Goal: Transaction & Acquisition: Purchase product/service

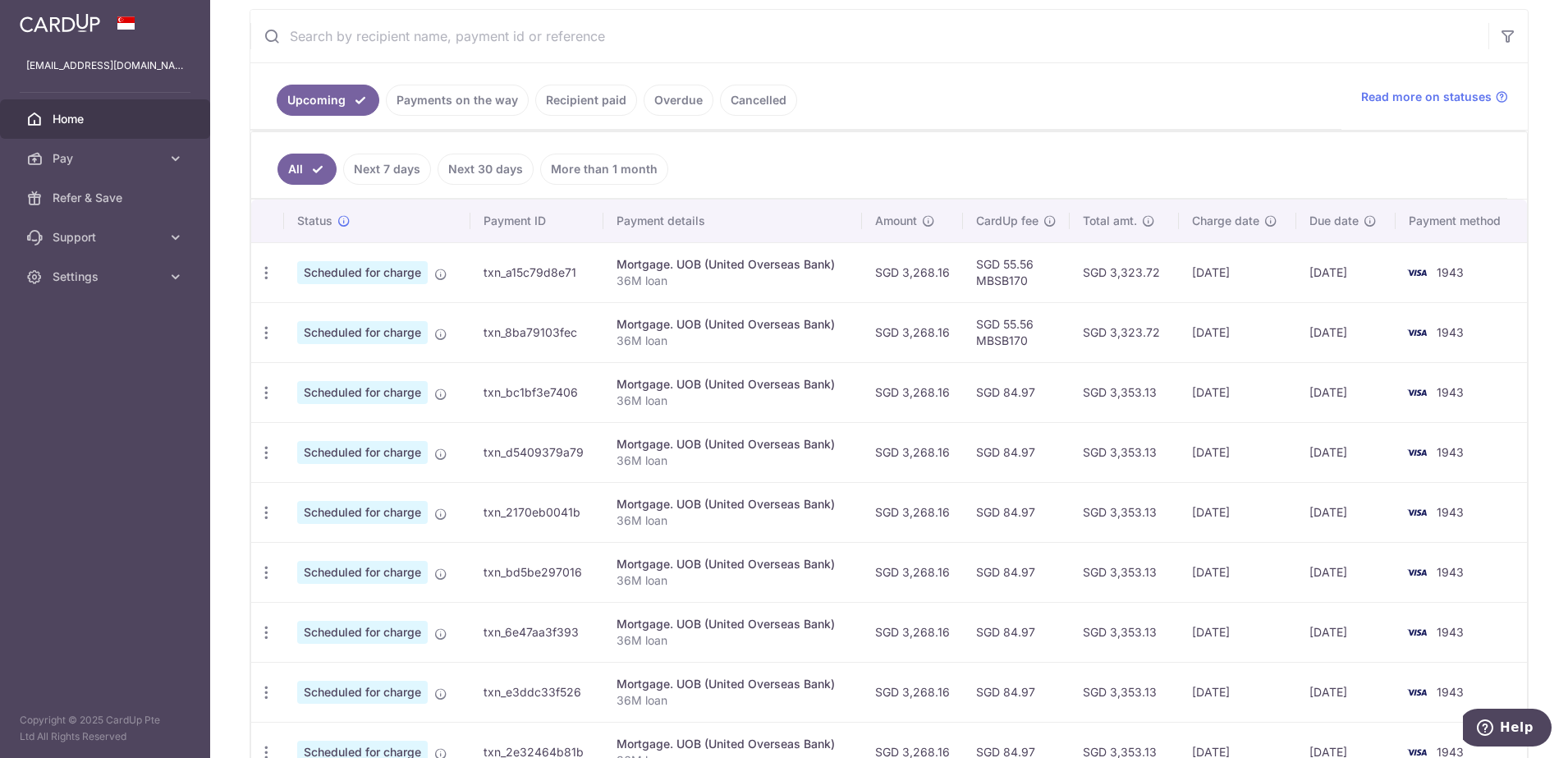
scroll to position [411, 0]
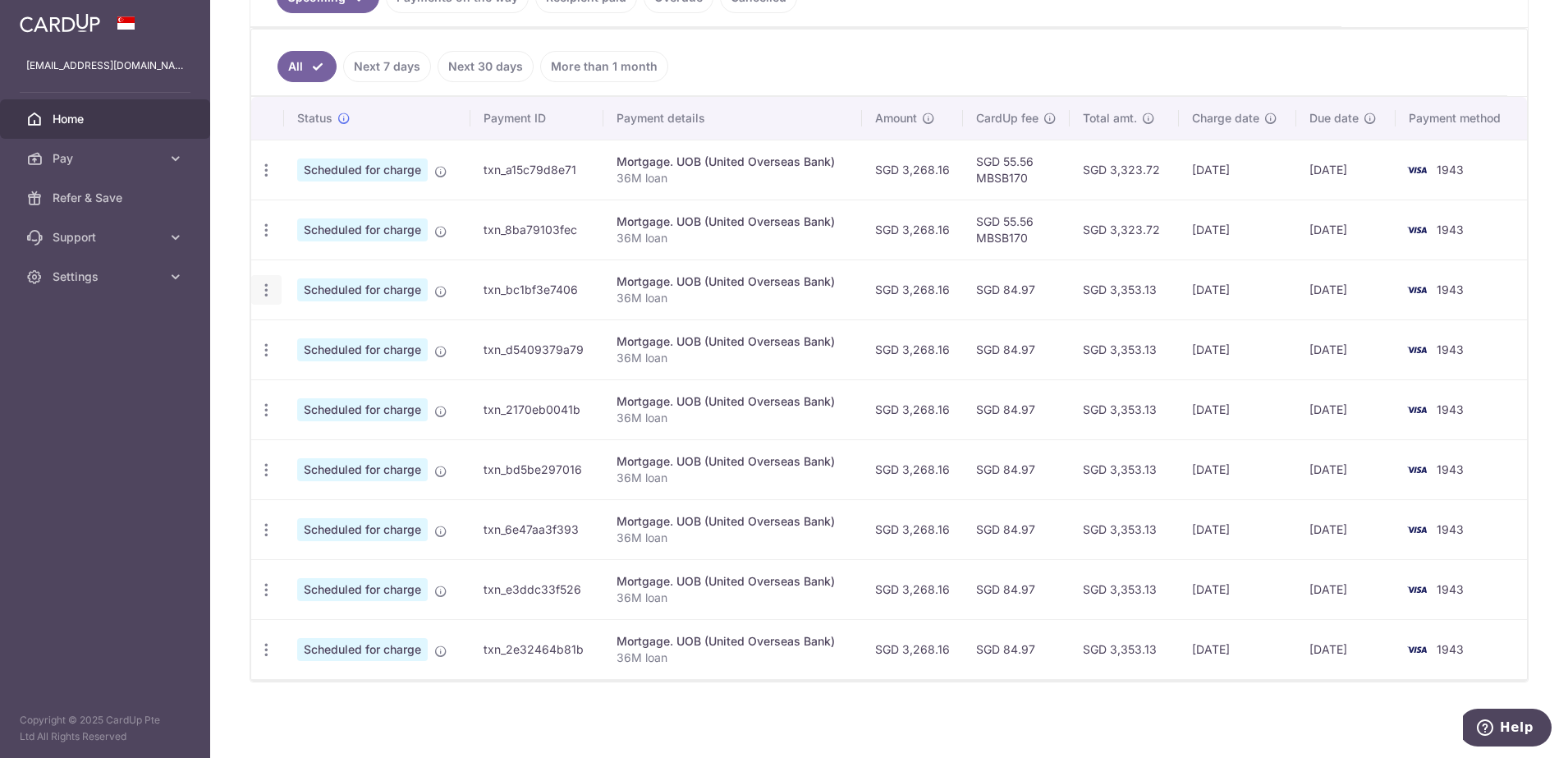
click at [271, 299] on div "Update payment Cancel payment" at bounding box center [267, 290] width 30 height 30
click at [270, 293] on icon "button" at bounding box center [267, 290] width 17 height 17
click at [338, 381] on span "Cancel payment" at bounding box center [353, 375] width 110 height 20
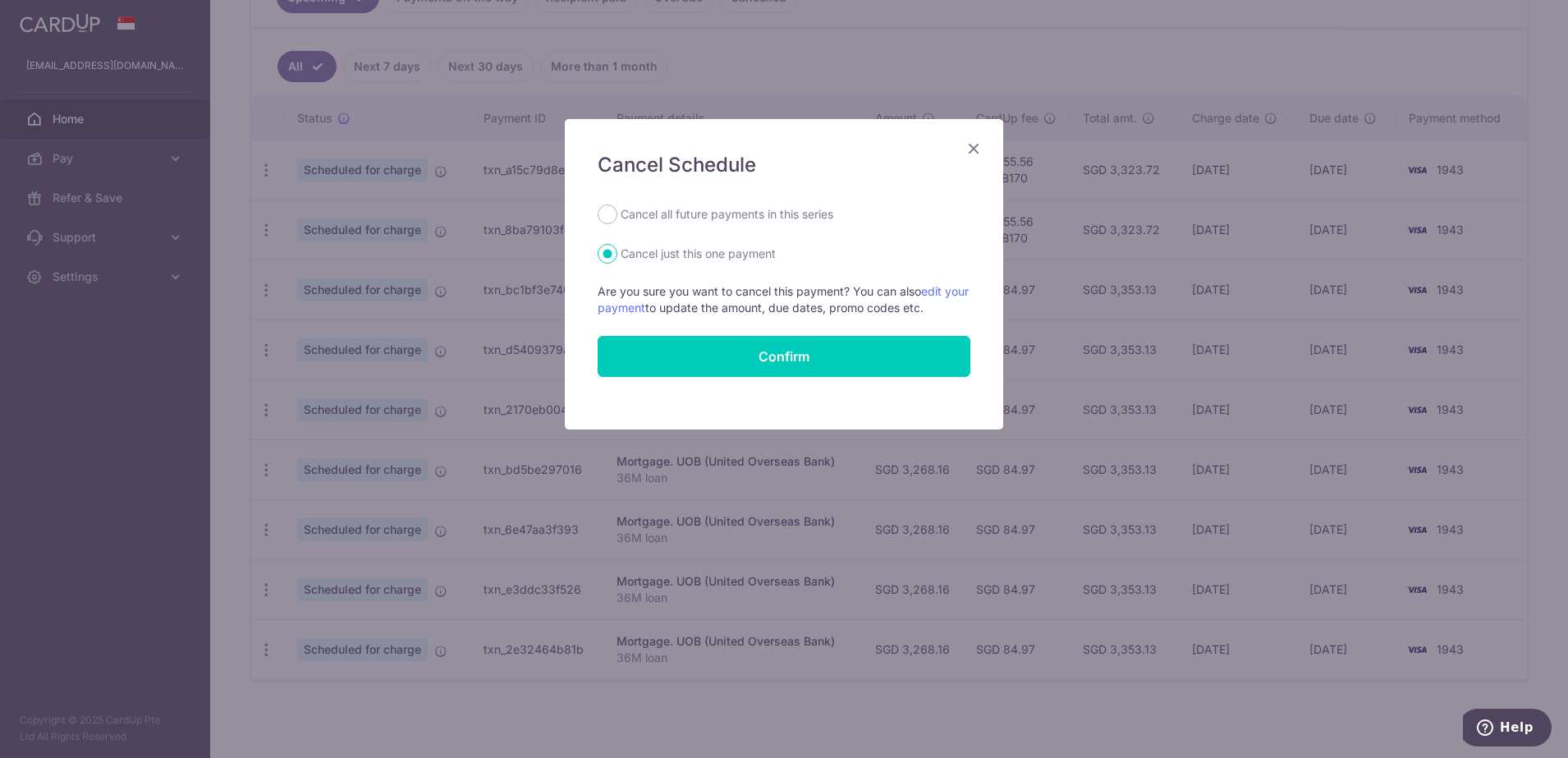
click at [652, 215] on label "Cancel all future payments in this series" at bounding box center [727, 214] width 213 height 20
click at [617, 215] on input "Cancel all future payments in this series" at bounding box center [607, 214] width 20 height 20
radio input "true"
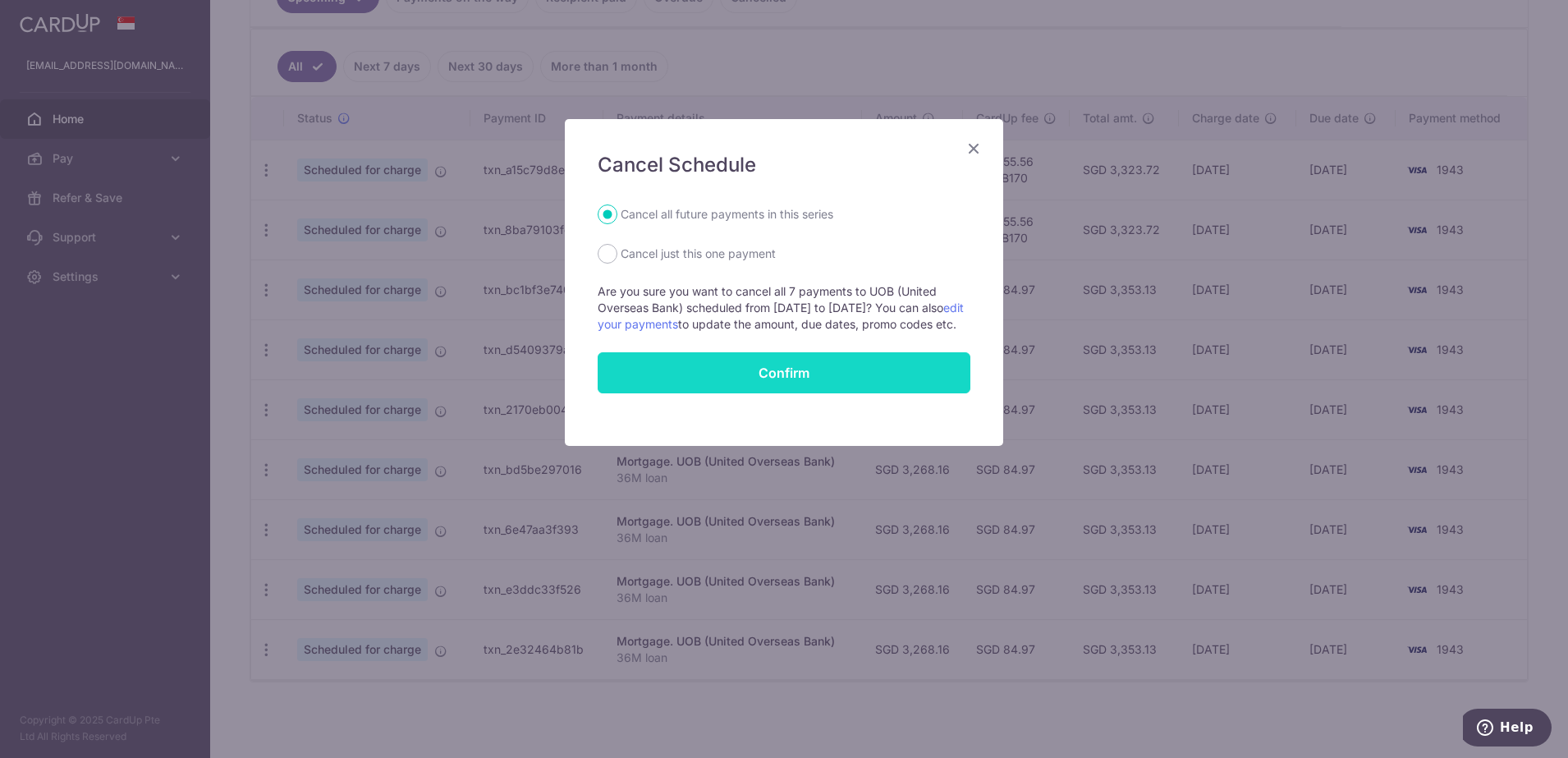
click at [786, 393] on button "Confirm" at bounding box center [784, 373] width 373 height 41
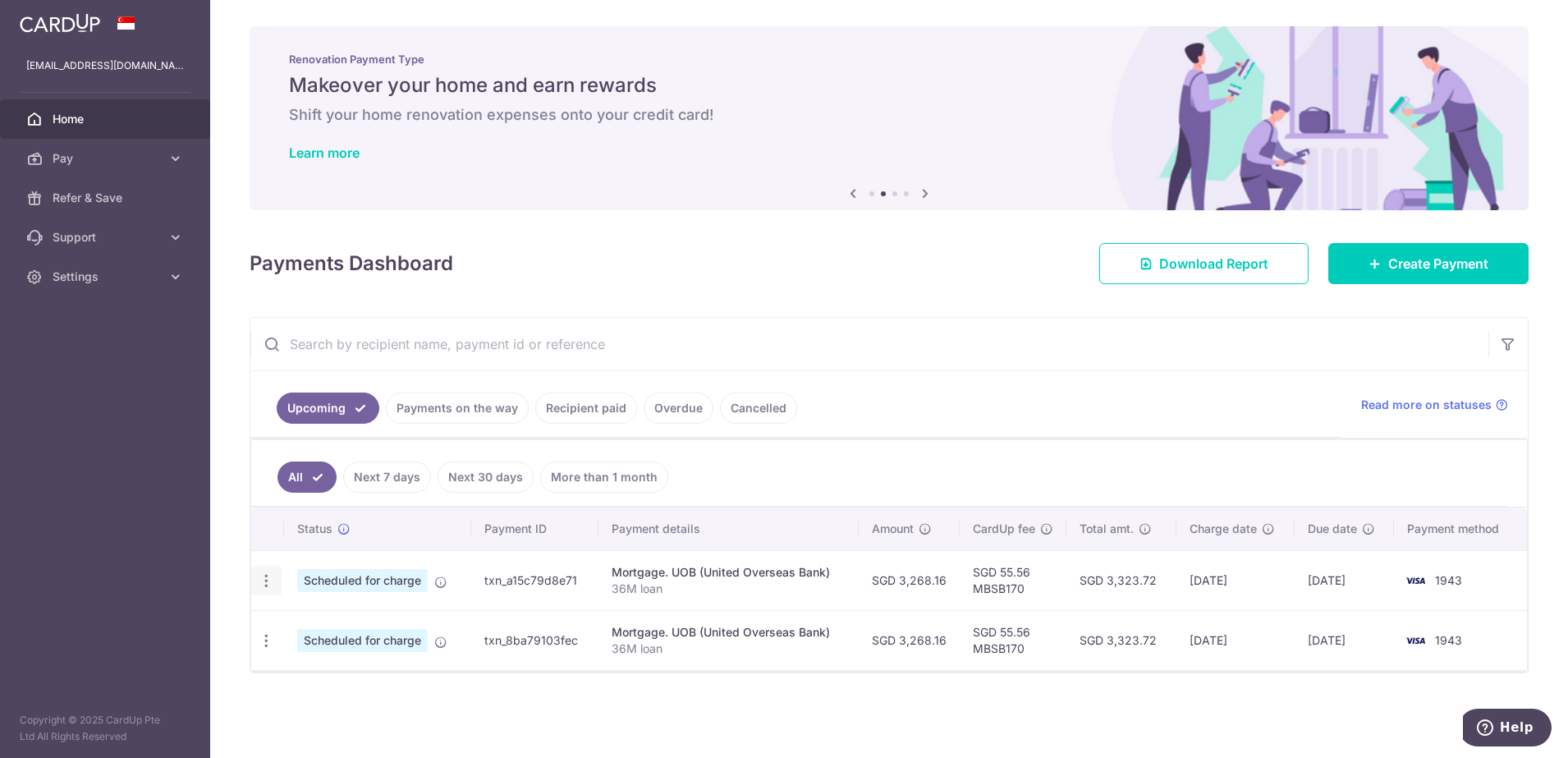
click at [271, 580] on icon "button" at bounding box center [267, 581] width 17 height 17
click at [338, 624] on span "Update payment" at bounding box center [353, 626] width 112 height 20
radio input "true"
click at [338, 624] on td "Scheduled for charge" at bounding box center [378, 640] width 188 height 60
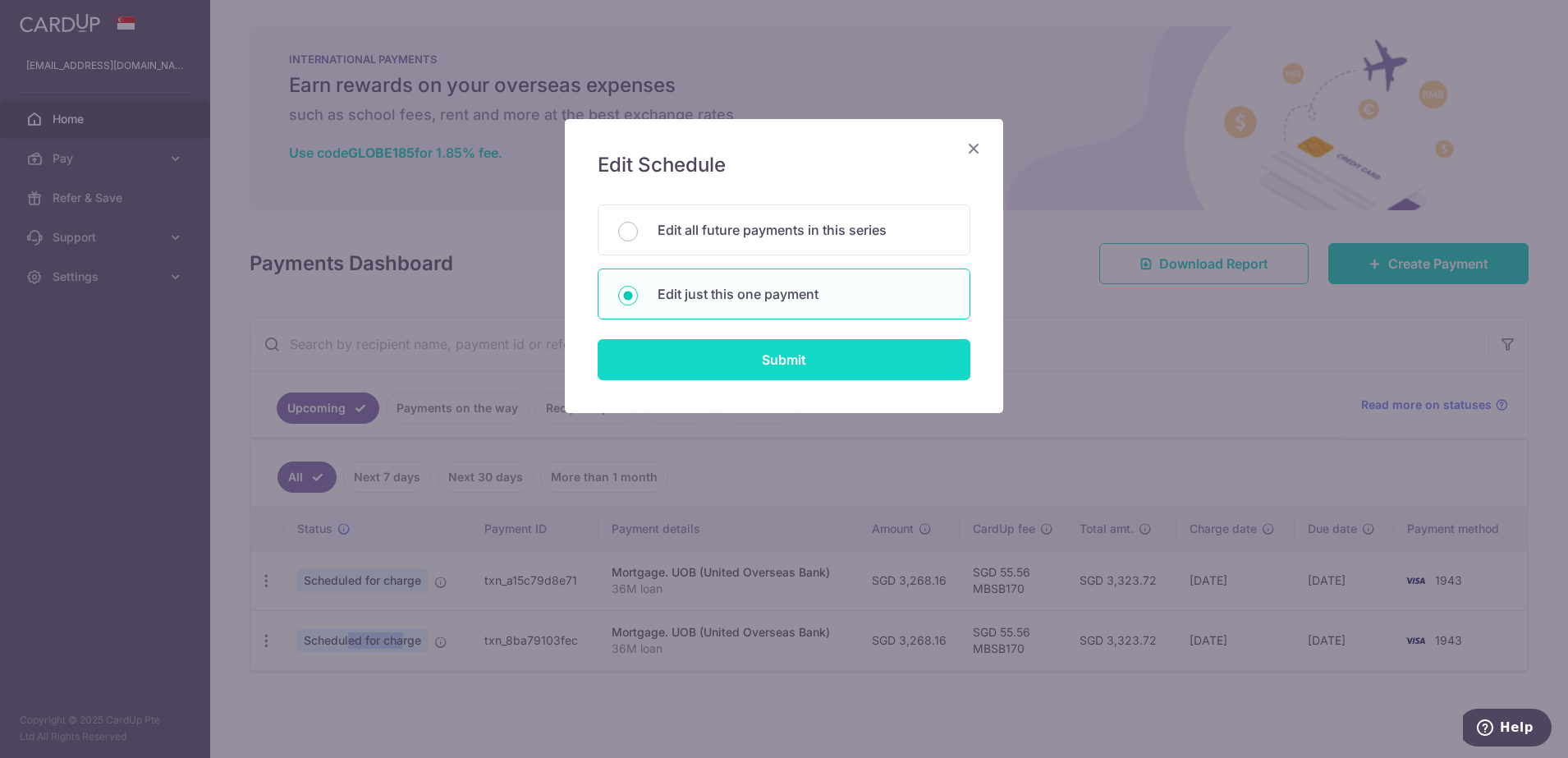
click at [770, 358] on input "Submit" at bounding box center [784, 360] width 373 height 41
radio input "true"
type input "3,268.16"
type input "28/11/2025"
type input "36M loan"
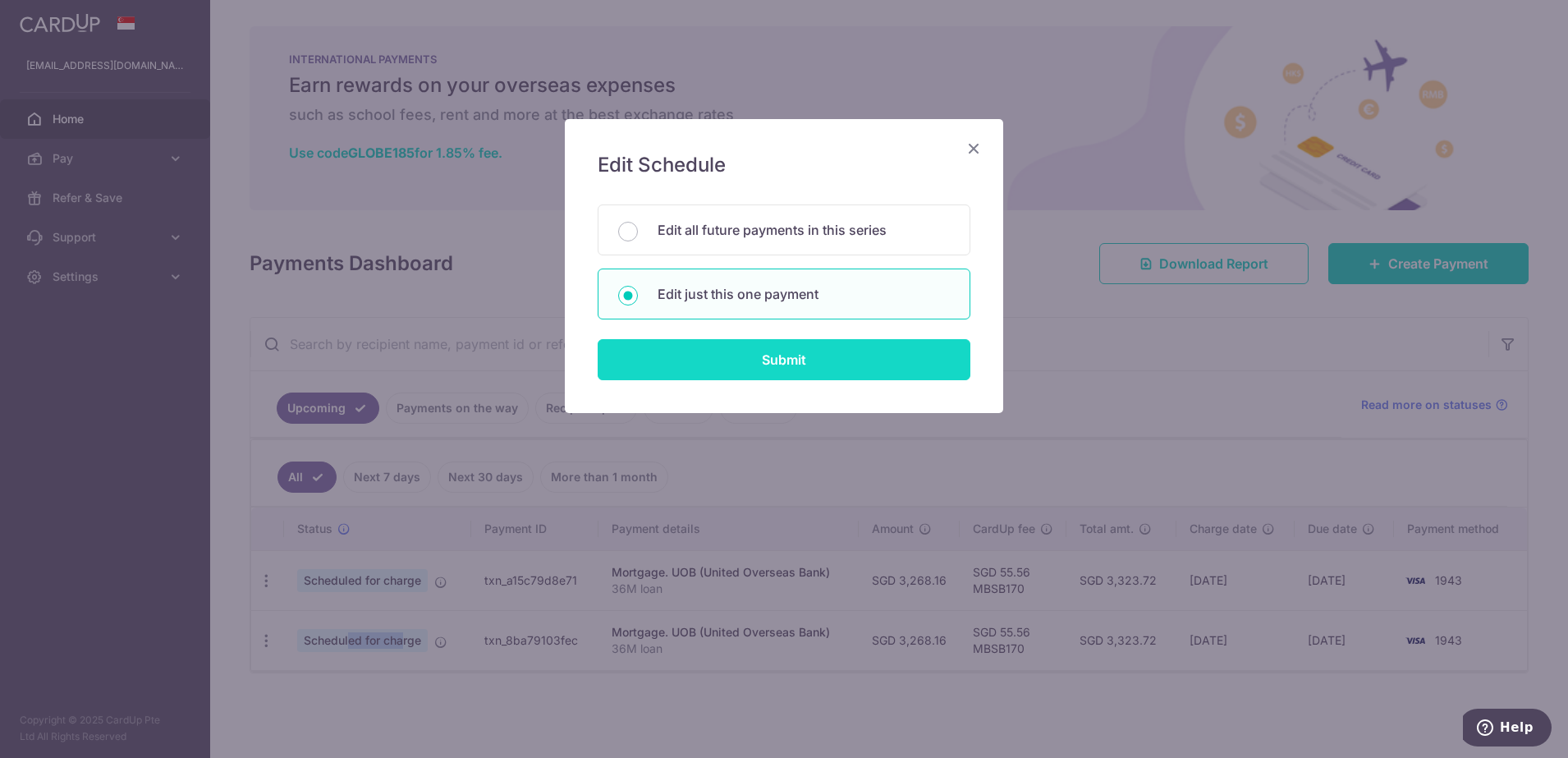
click at [770, 358] on input "Submit" at bounding box center [784, 360] width 373 height 41
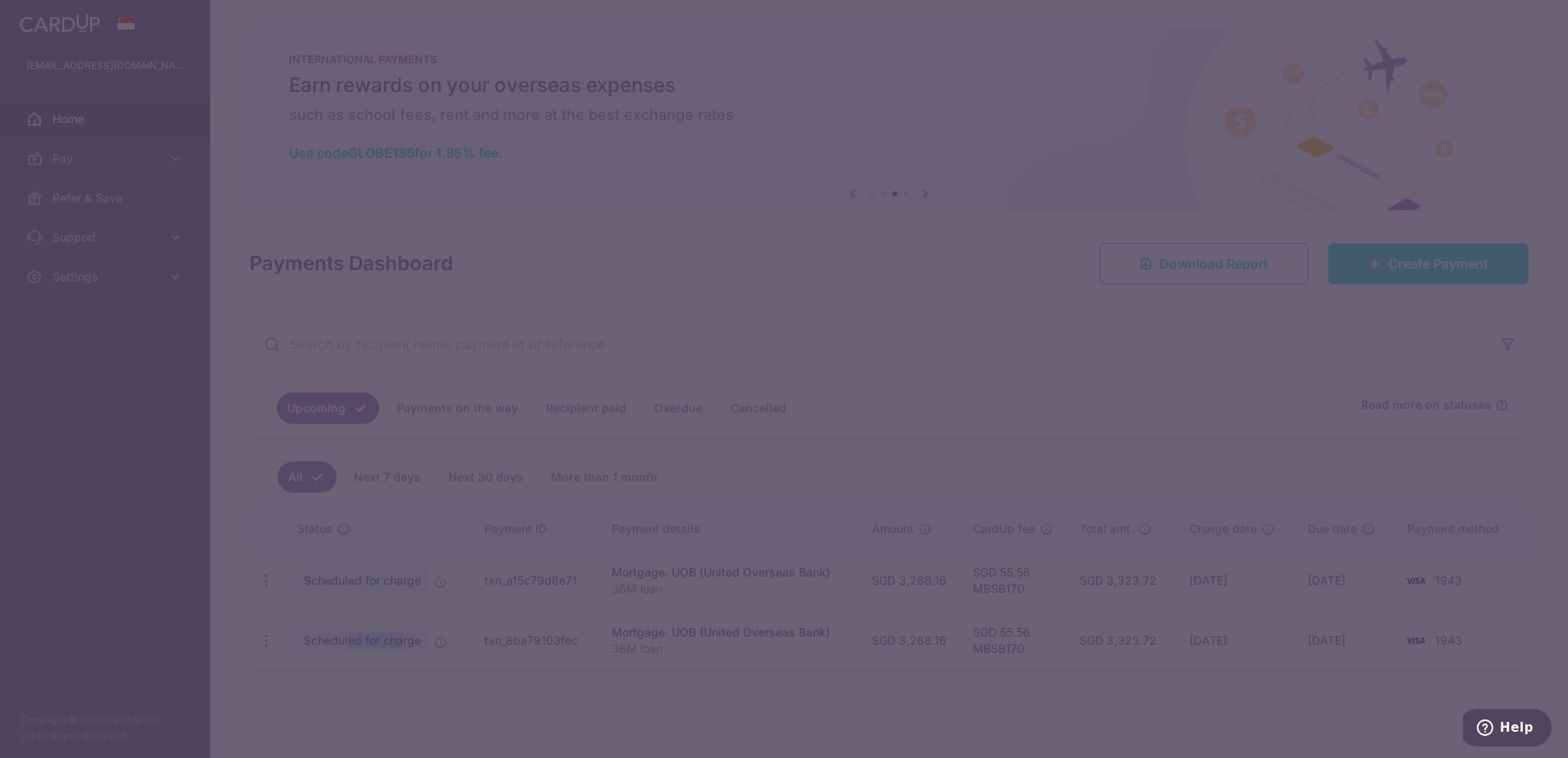
radio input "true"
type input "MBSB170"
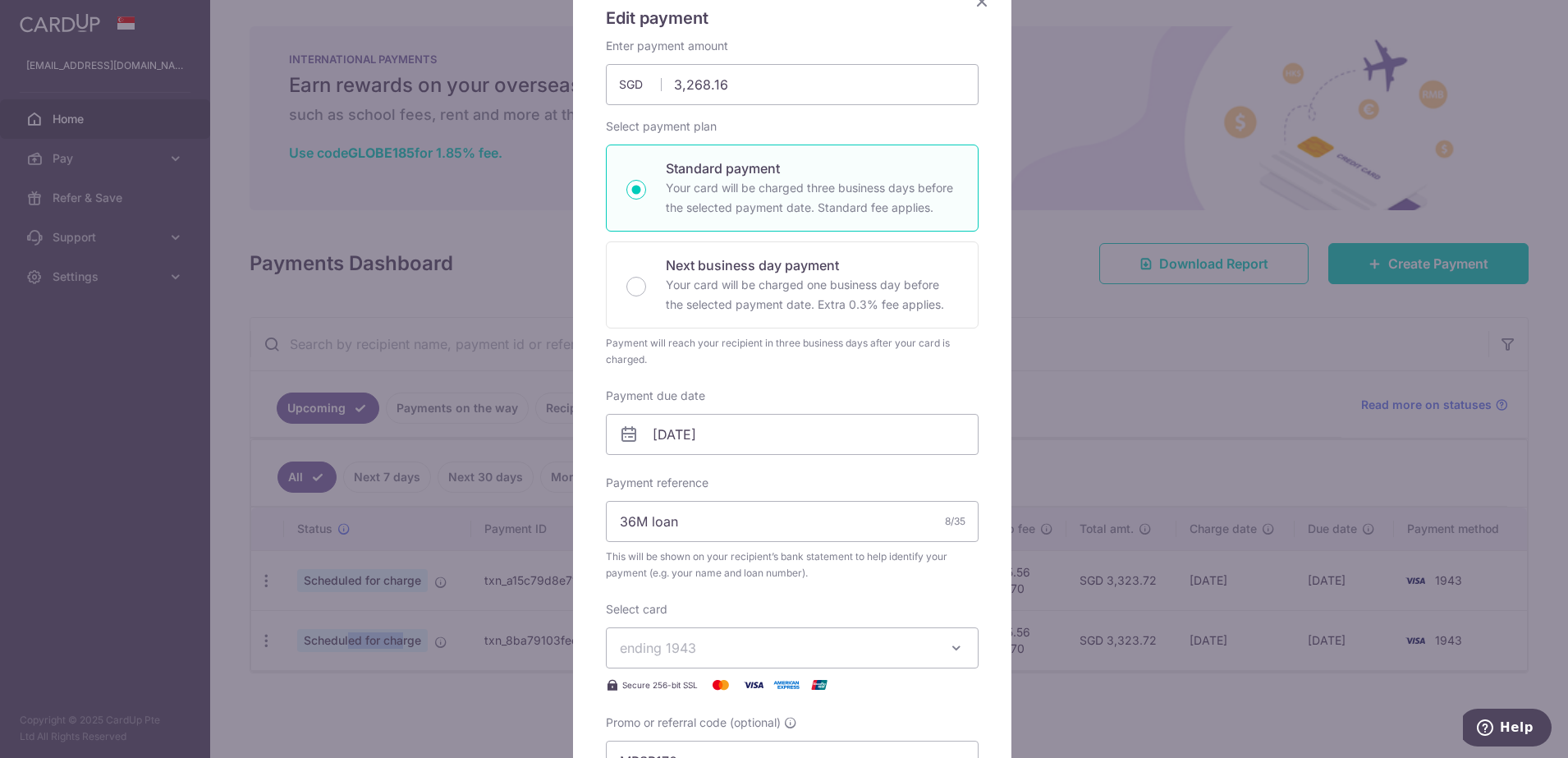
scroll to position [308, 0]
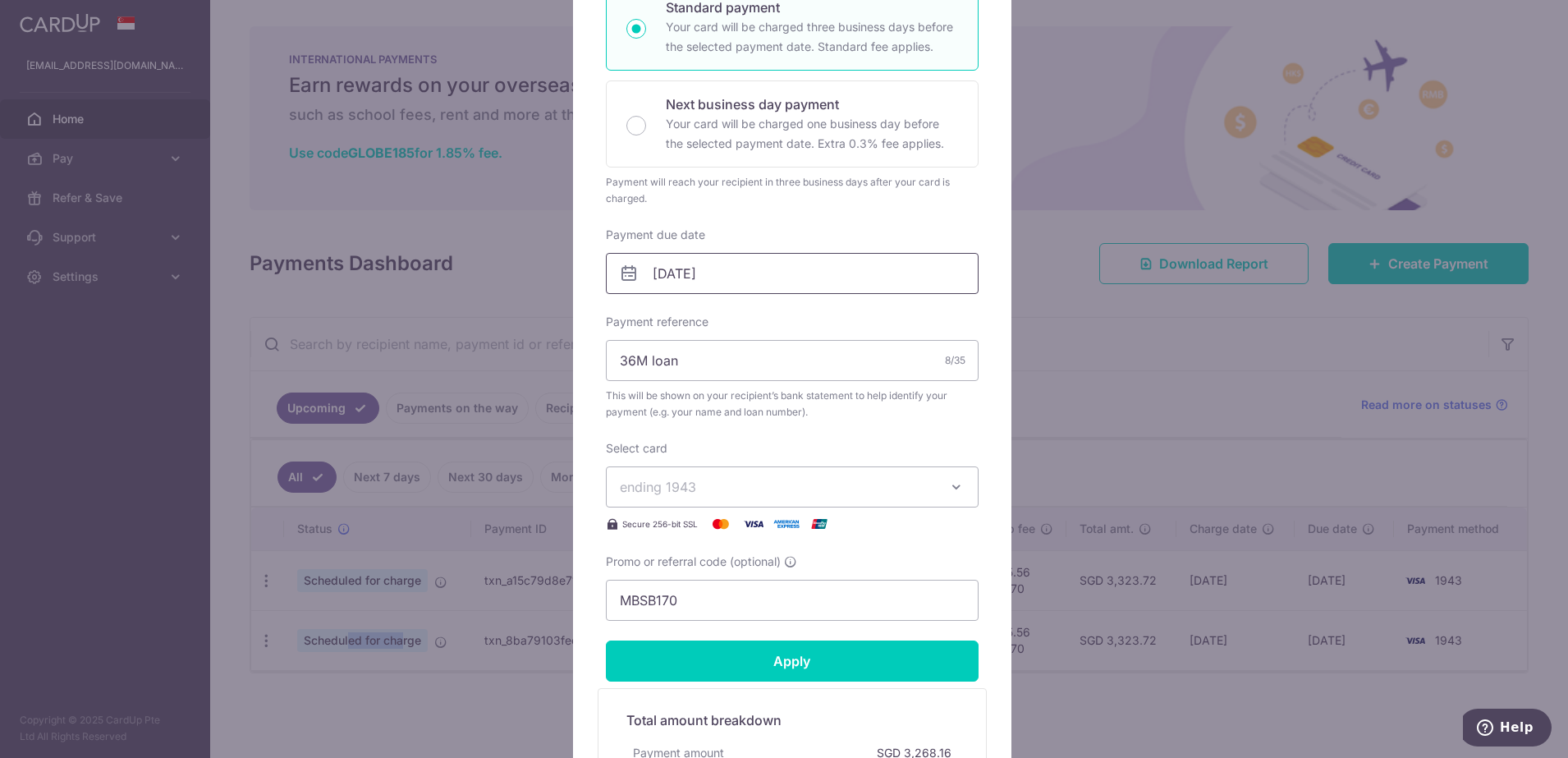
click at [744, 272] on input "28/11/2025" at bounding box center [792, 273] width 373 height 41
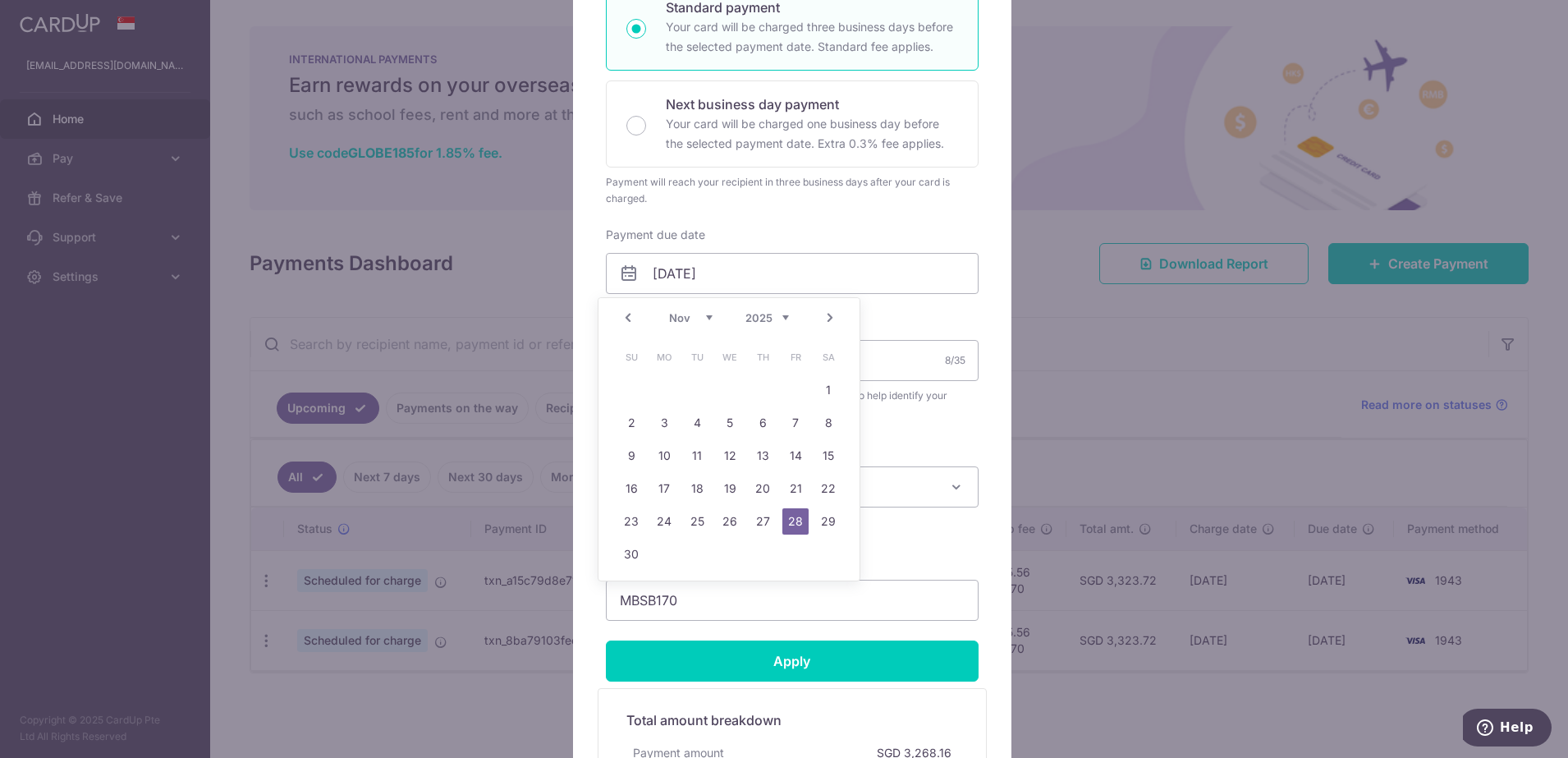
click at [706, 319] on select "Oct Nov Dec" at bounding box center [691, 318] width 43 height 13
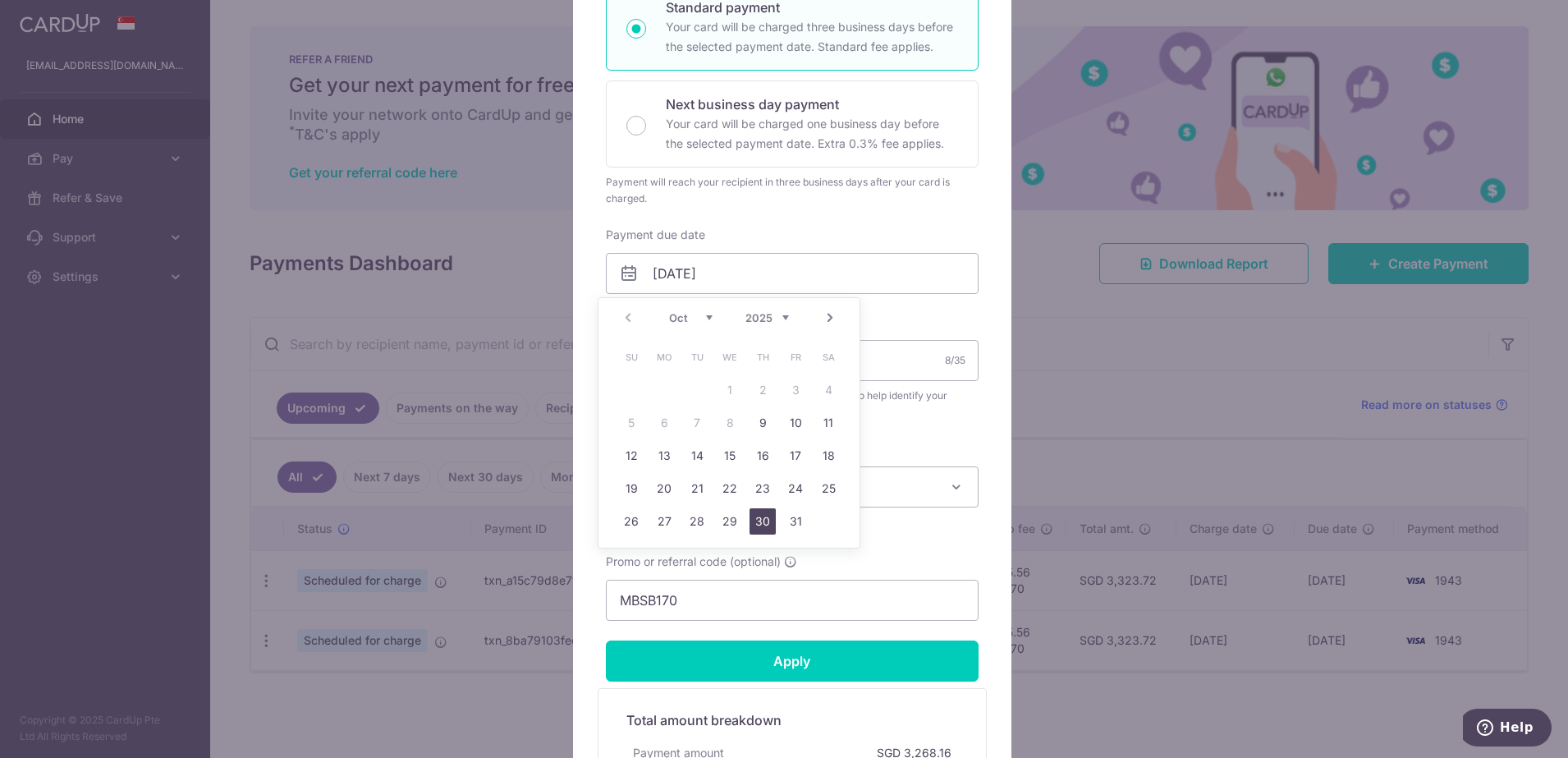
click at [761, 521] on link "30" at bounding box center [763, 521] width 26 height 26
type input "30/10/2025"
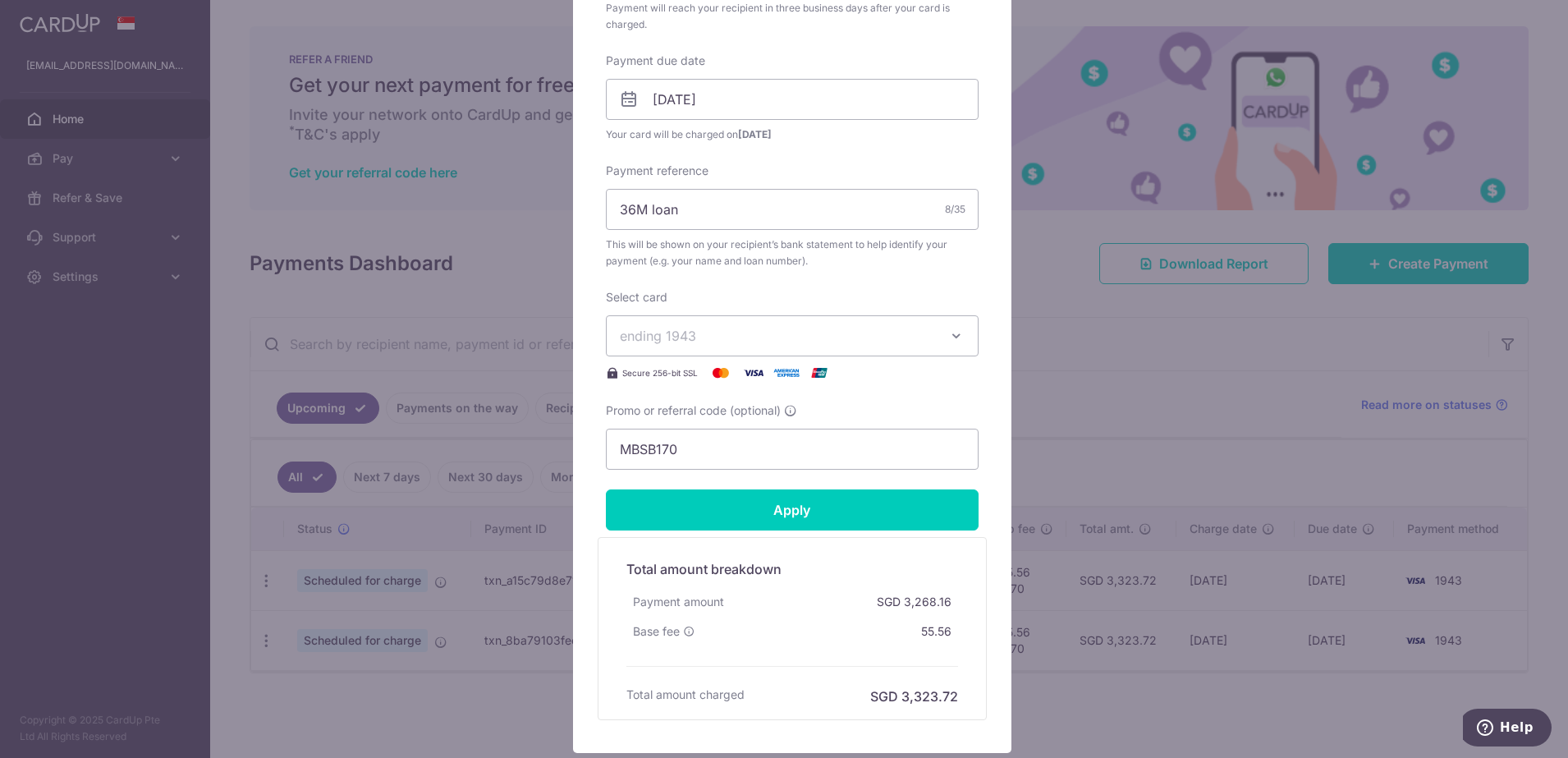
scroll to position [514, 0]
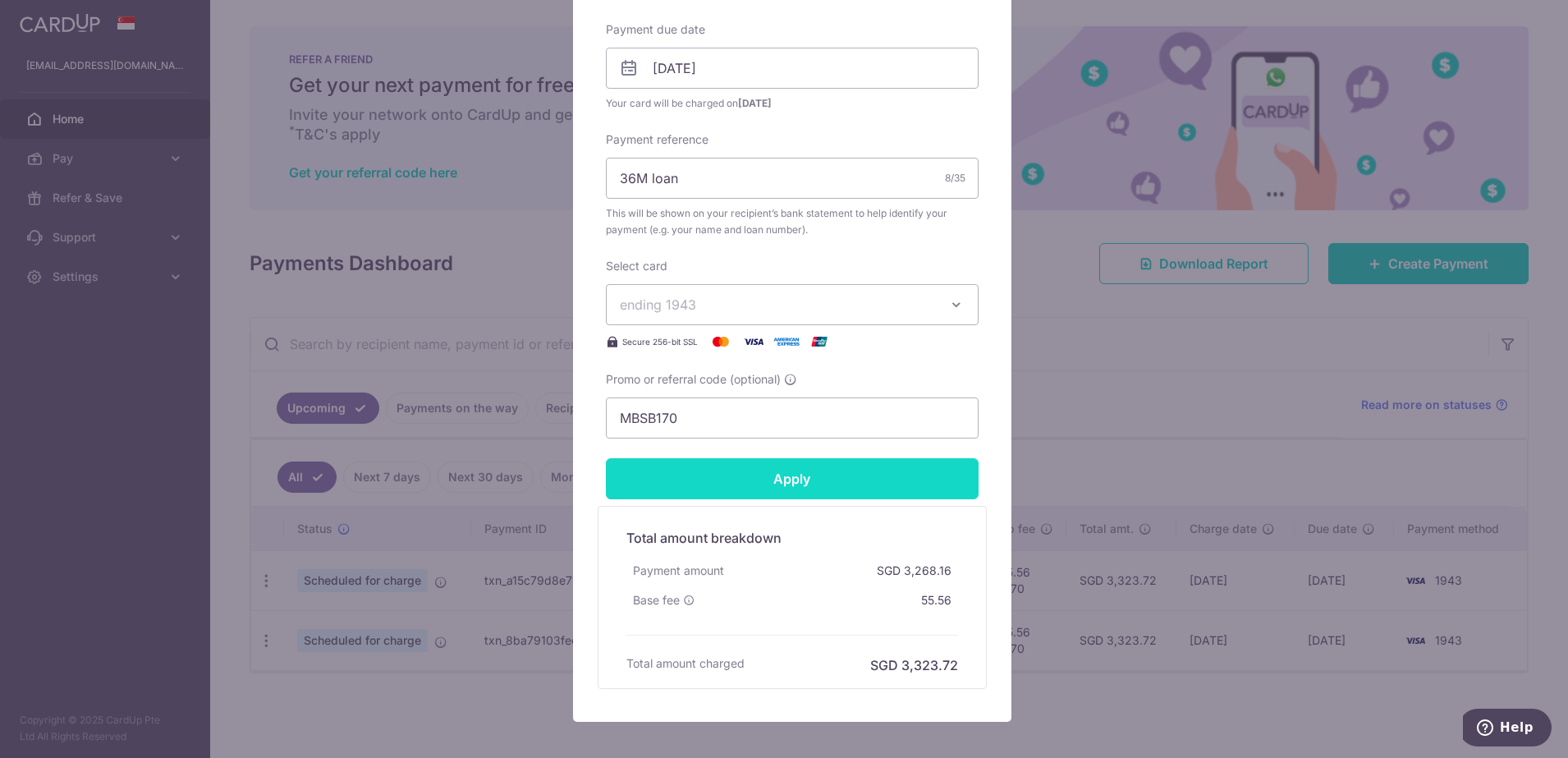
click at [810, 484] on input "Apply" at bounding box center [792, 479] width 373 height 41
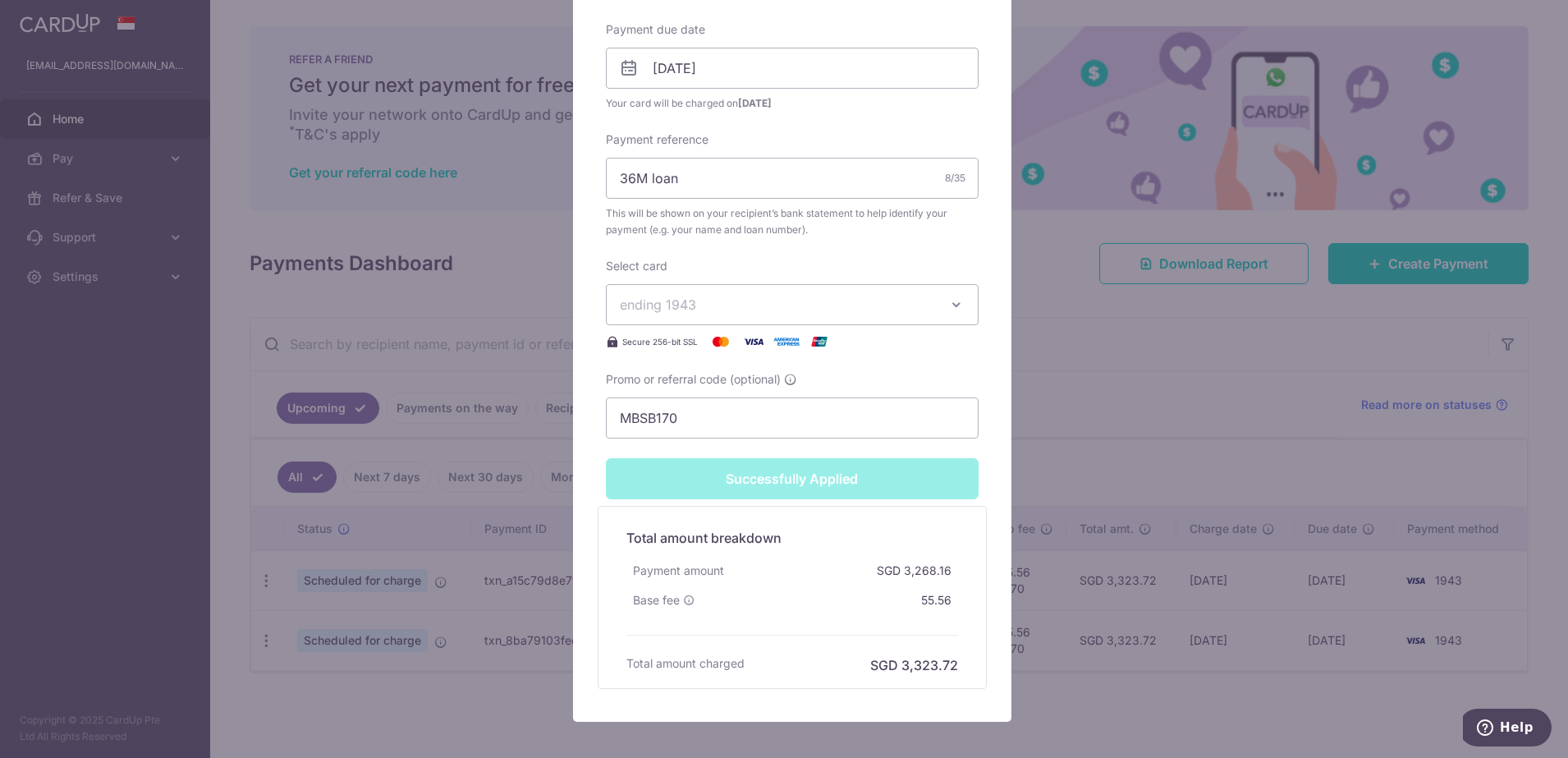
scroll to position [571, 0]
click at [805, 298] on span "ending 1943" at bounding box center [777, 305] width 316 height 20
click at [770, 377] on span "**** 1943" at bounding box center [792, 382] width 345 height 20
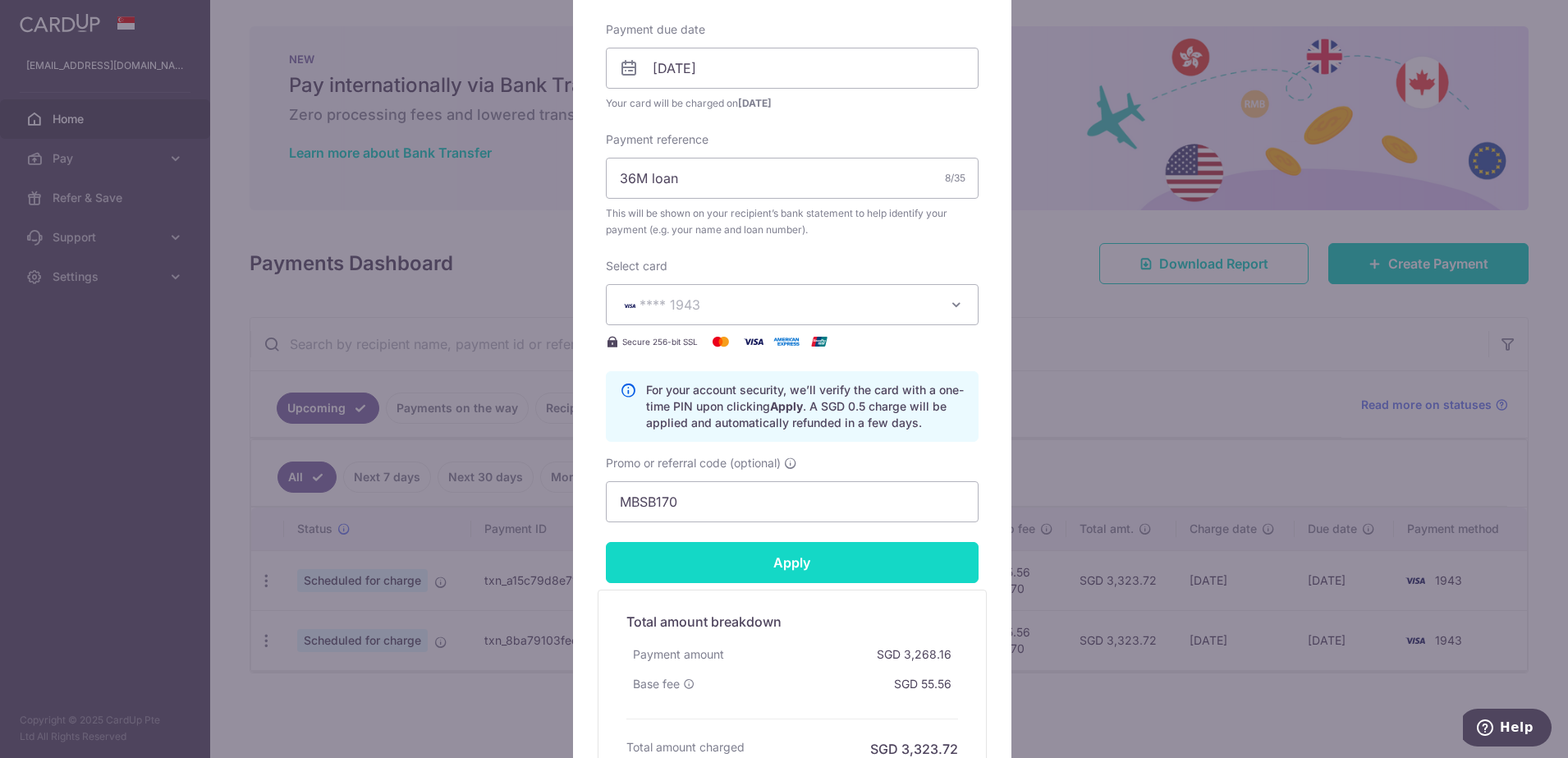
click at [791, 567] on input "Apply" at bounding box center [792, 563] width 373 height 41
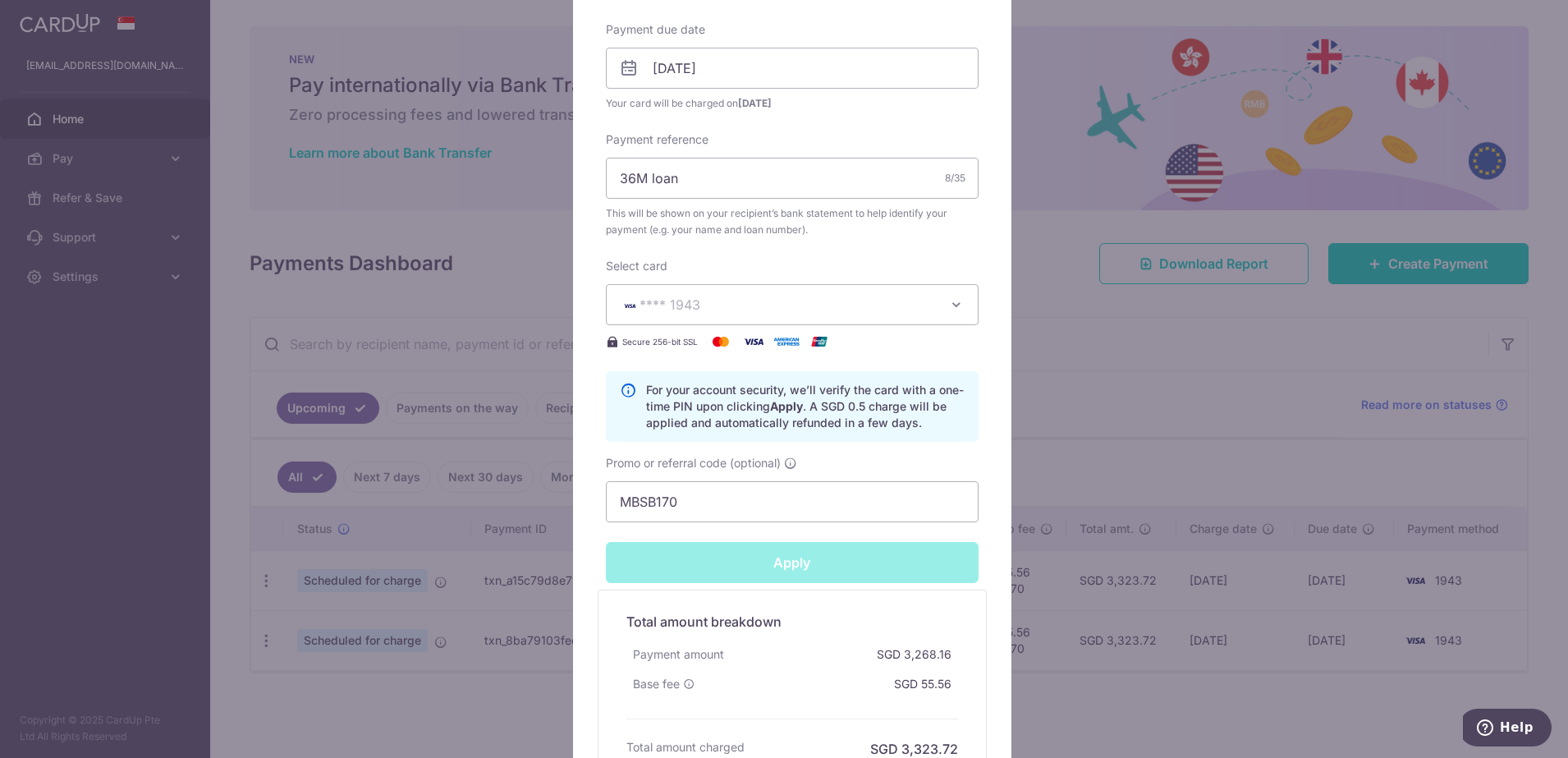
type input "Successfully Applied"
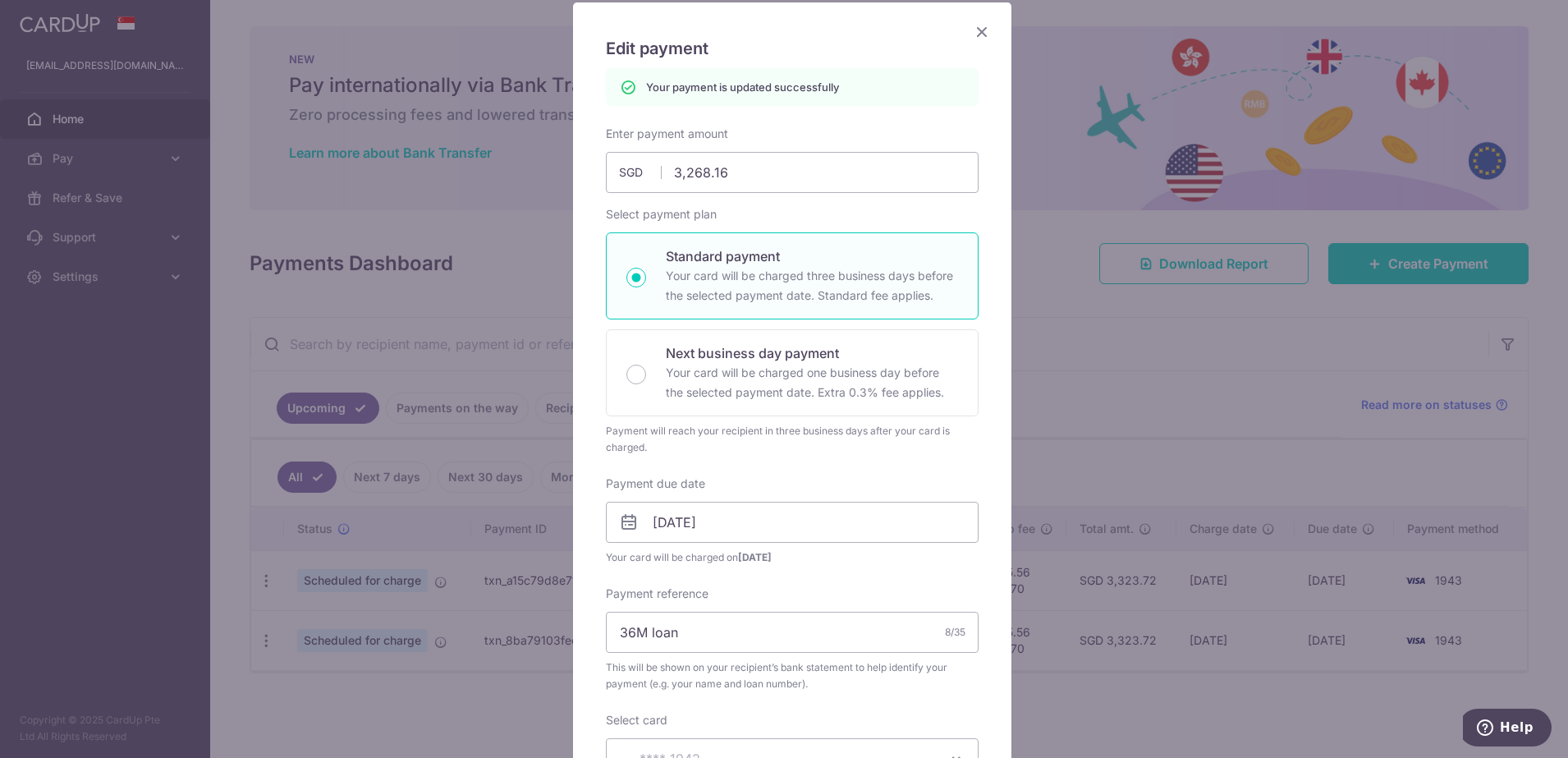
scroll to position [0, 0]
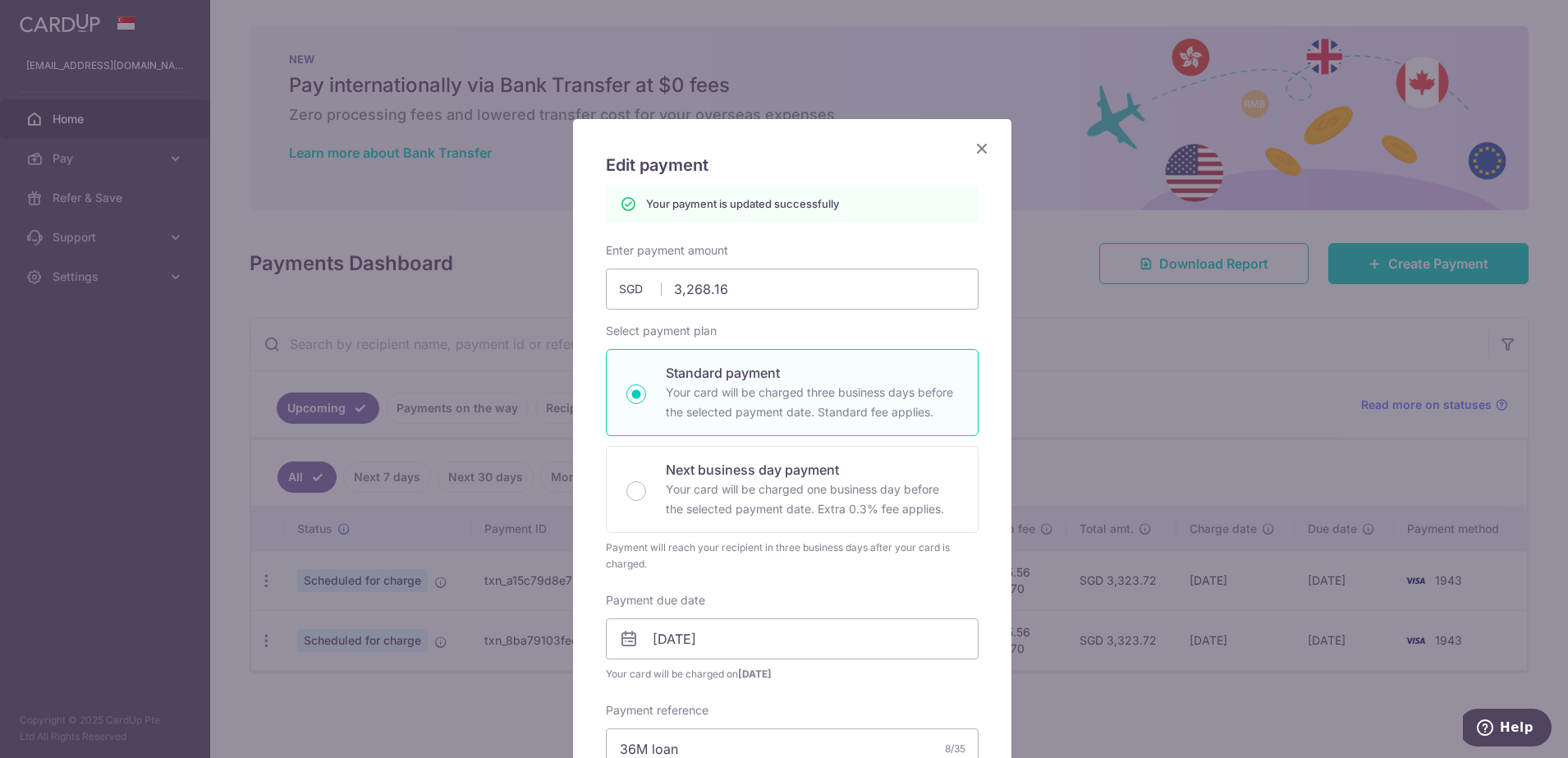
click at [961, 145] on div "Edit payment By clicking apply, you will make changes to all payments to UOB (U…" at bounding box center [792, 748] width 438 height 1258
click at [972, 151] on icon "Close" at bounding box center [982, 148] width 20 height 21
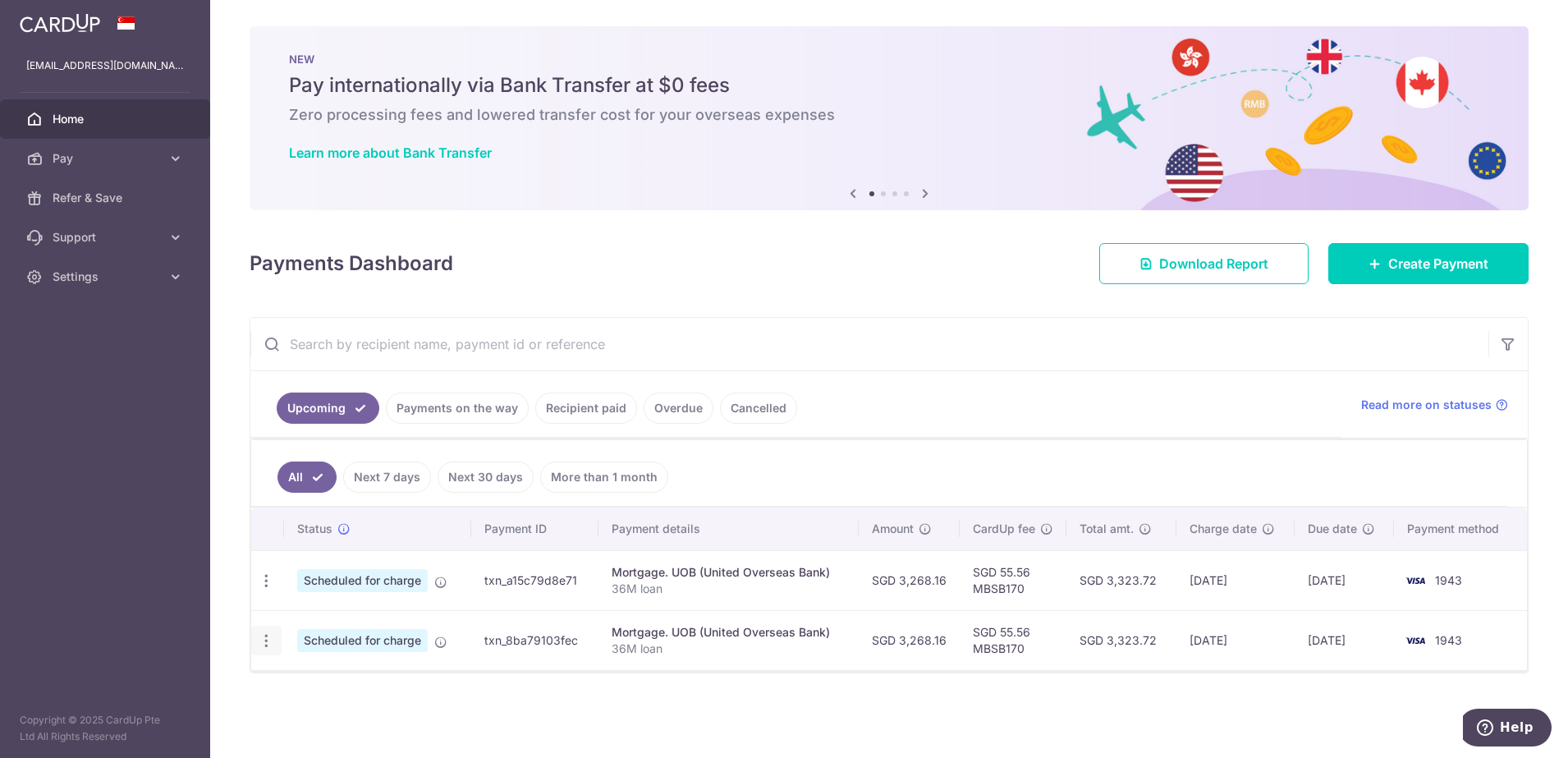
click at [269, 646] on icon "button" at bounding box center [267, 641] width 17 height 17
click at [337, 687] on span "Update payment" at bounding box center [353, 685] width 112 height 20
click at [337, 687] on div "× Pause Schedule Pause all future payments in this series Pause just this one p…" at bounding box center [889, 379] width 1358 height 758
radio input "true"
type input "3,268.16"
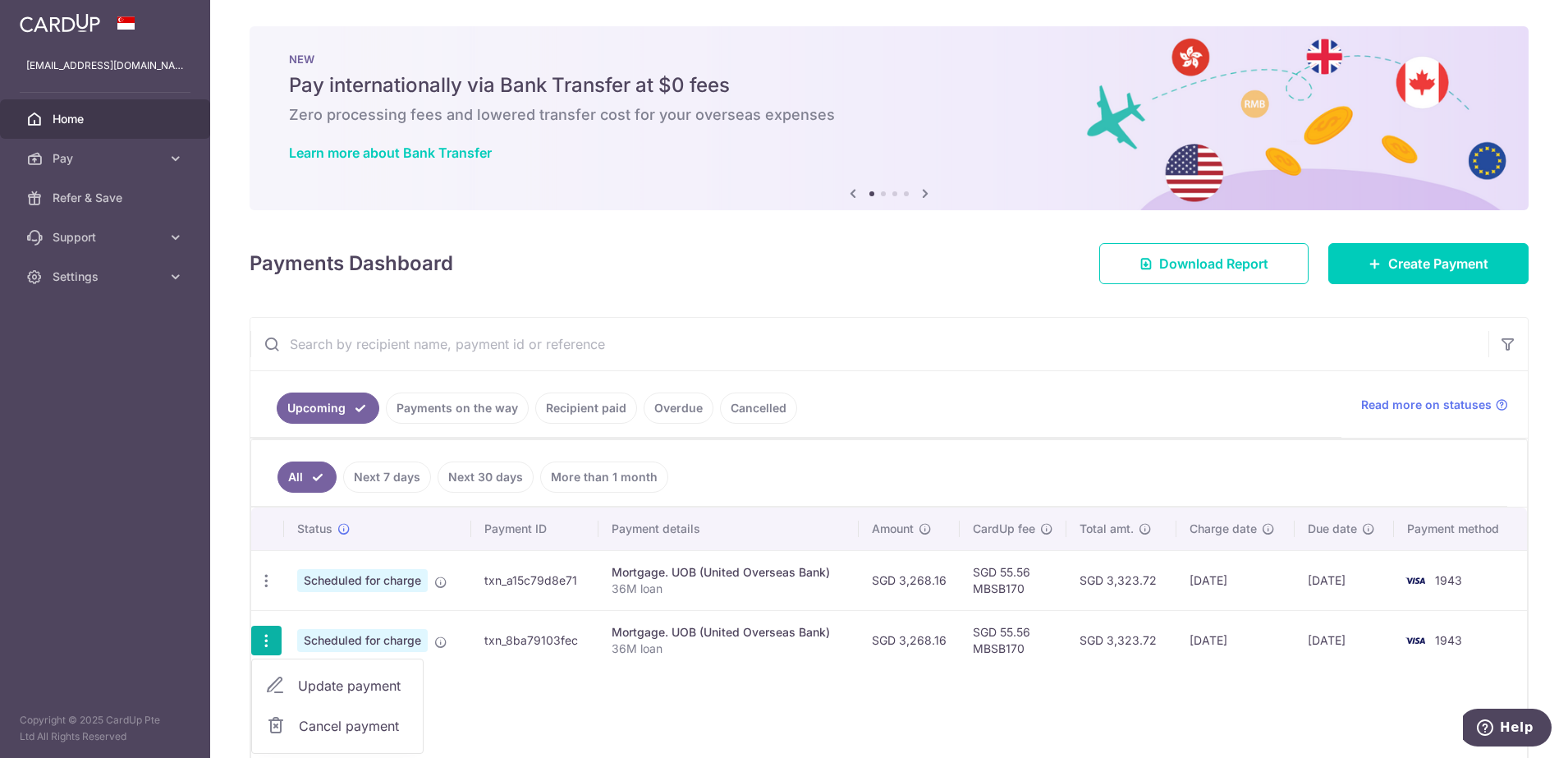
type input "28/12/2025"
type input "36M loan"
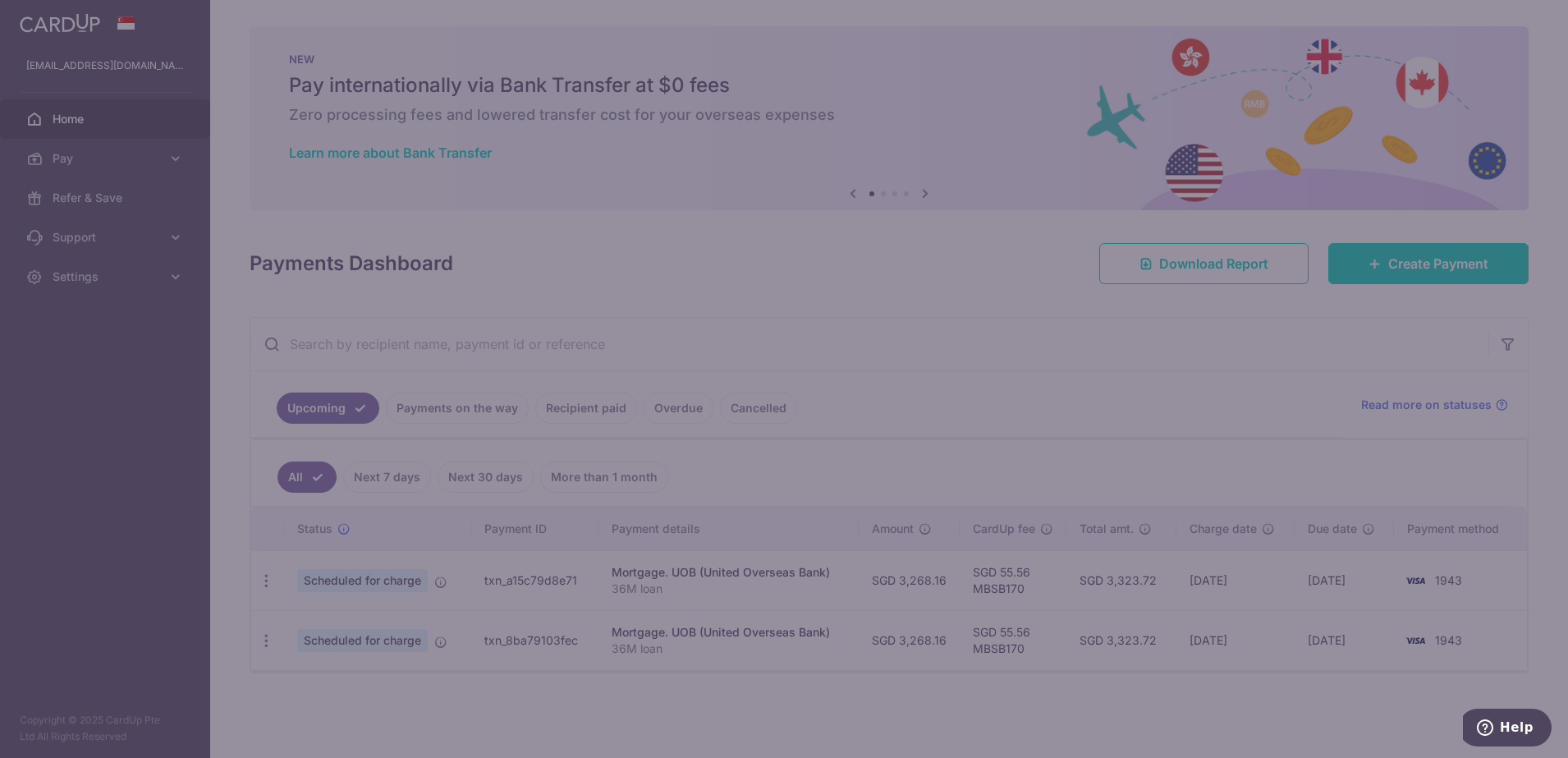
type input "MBSB170"
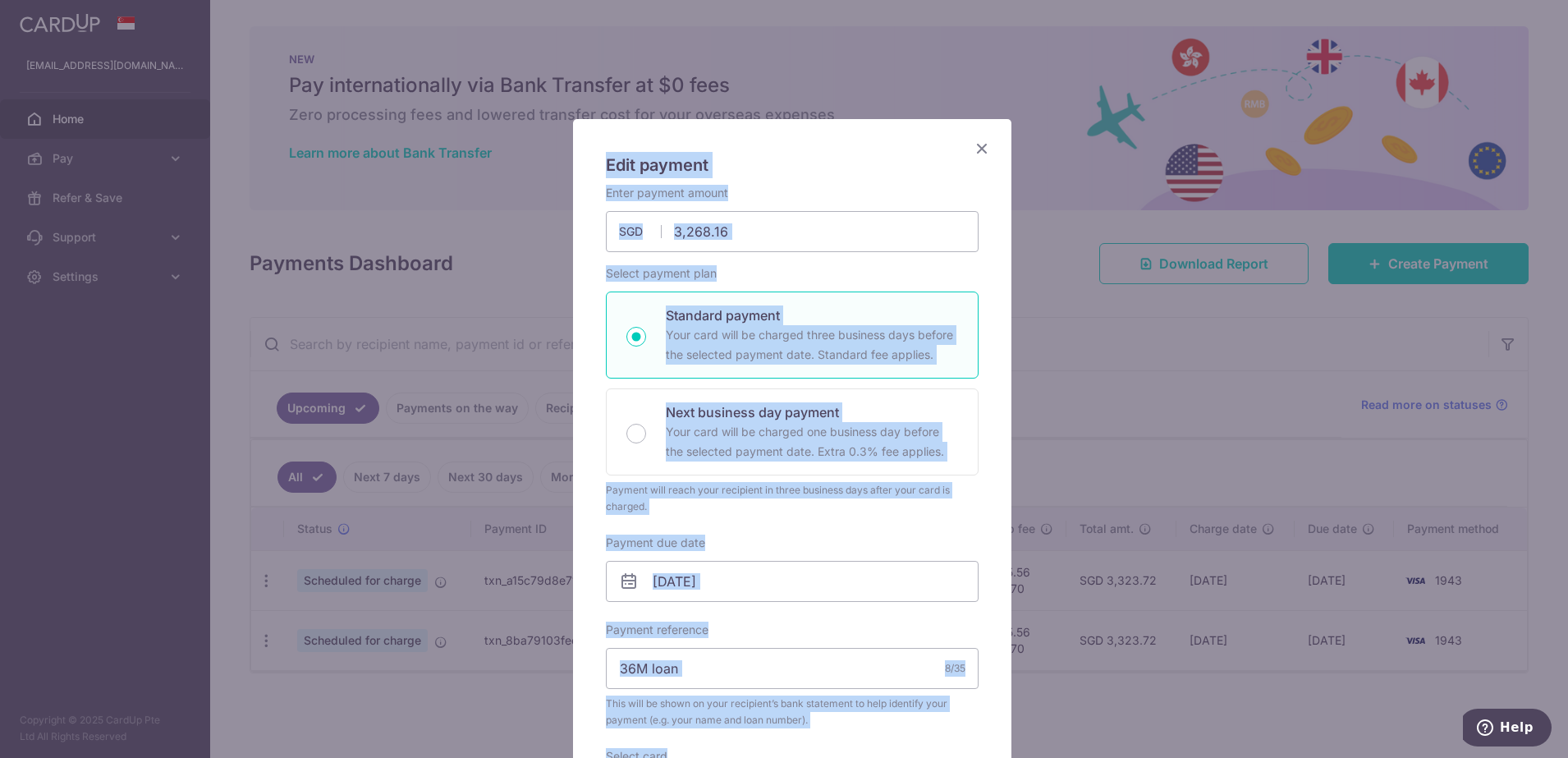
click at [972, 352] on div "Edit payment By clicking apply, you will make changes to all payments to UOB (U…" at bounding box center [792, 666] width 438 height 1094
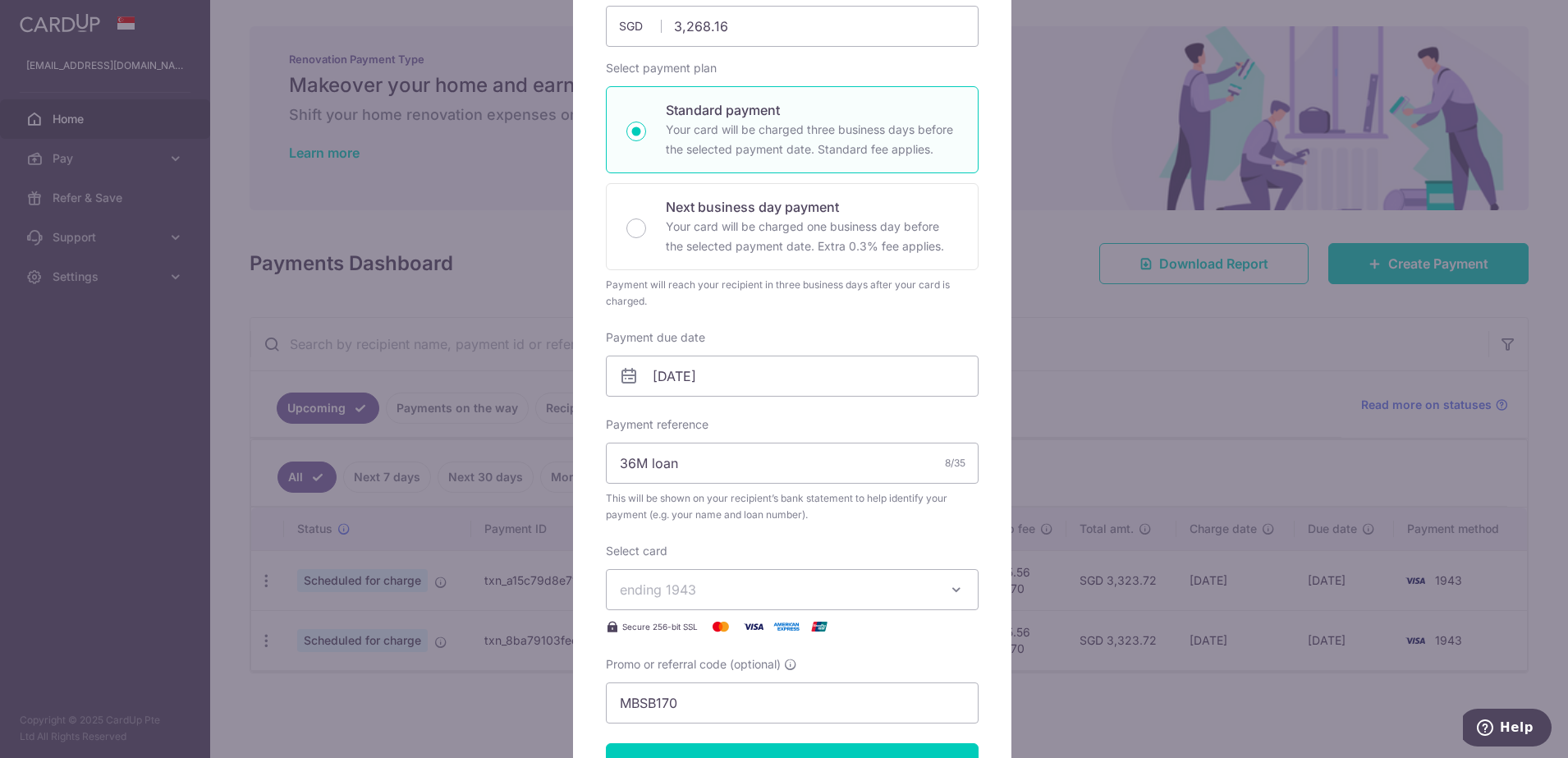
scroll to position [308, 0]
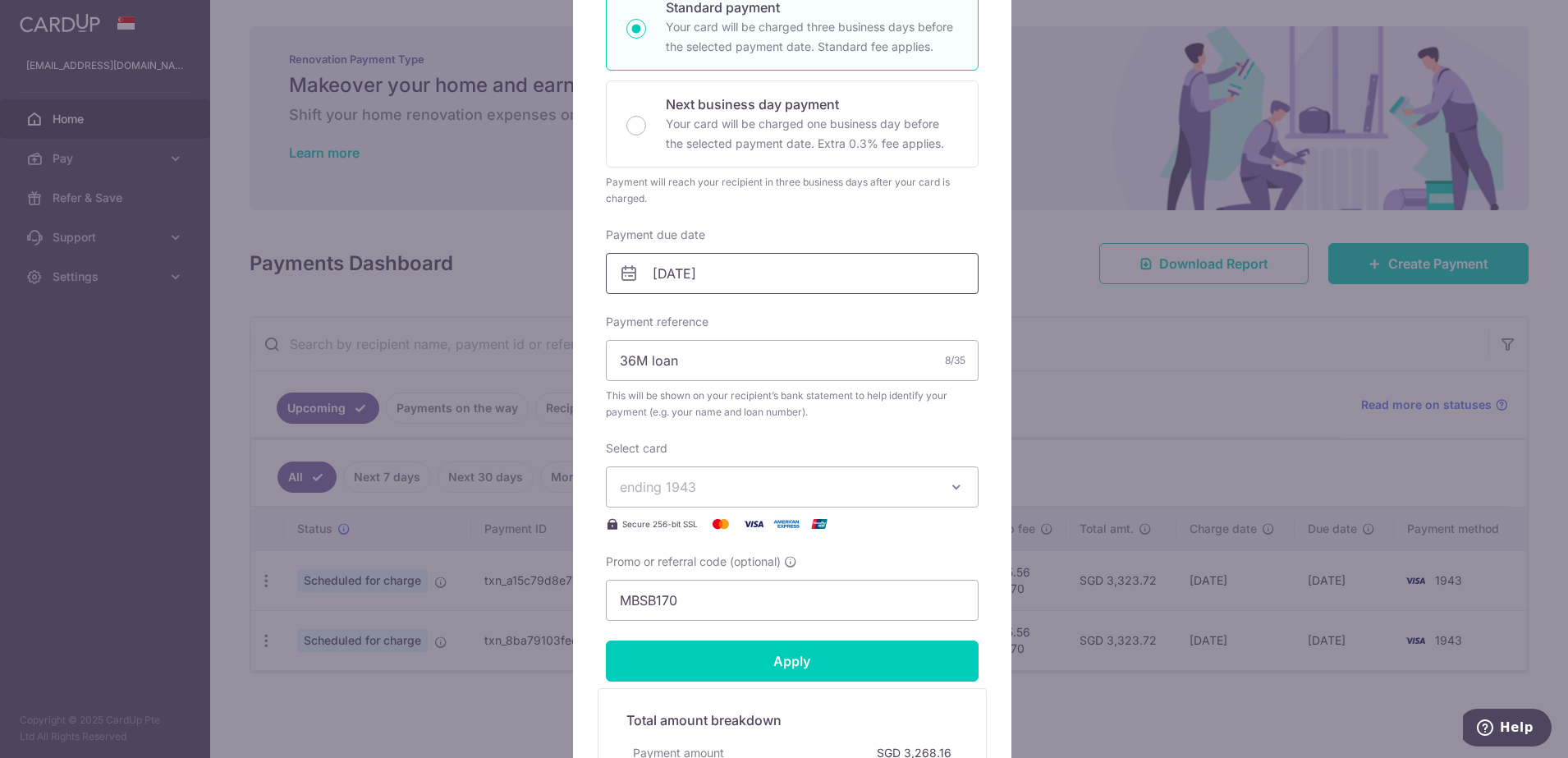
click at [790, 272] on input "28/12/2025" at bounding box center [792, 273] width 373 height 41
click at [709, 317] on select "Oct Nov Dec" at bounding box center [691, 318] width 43 height 13
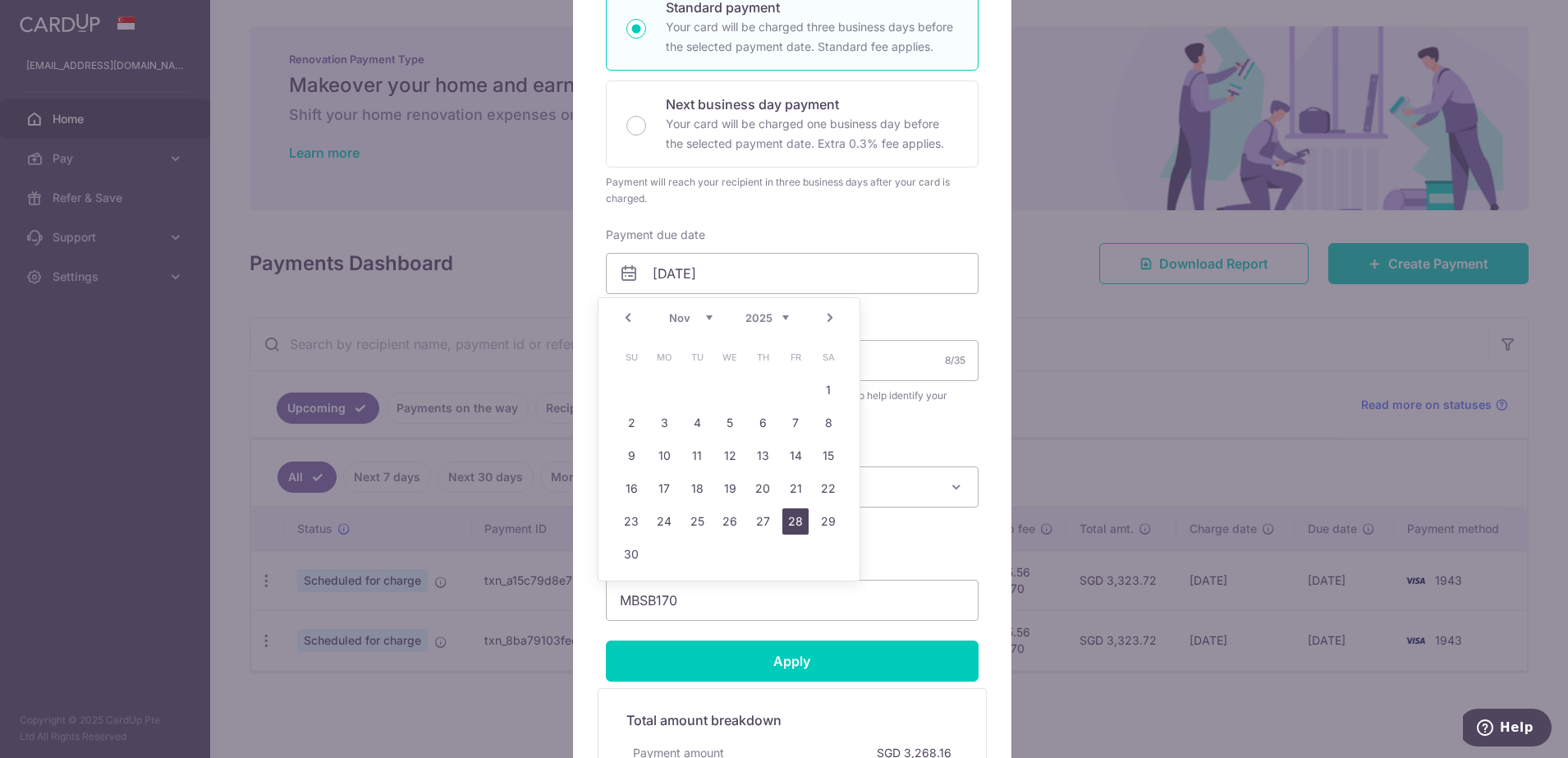
click at [793, 520] on link "28" at bounding box center [795, 521] width 26 height 26
type input "28/11/2025"
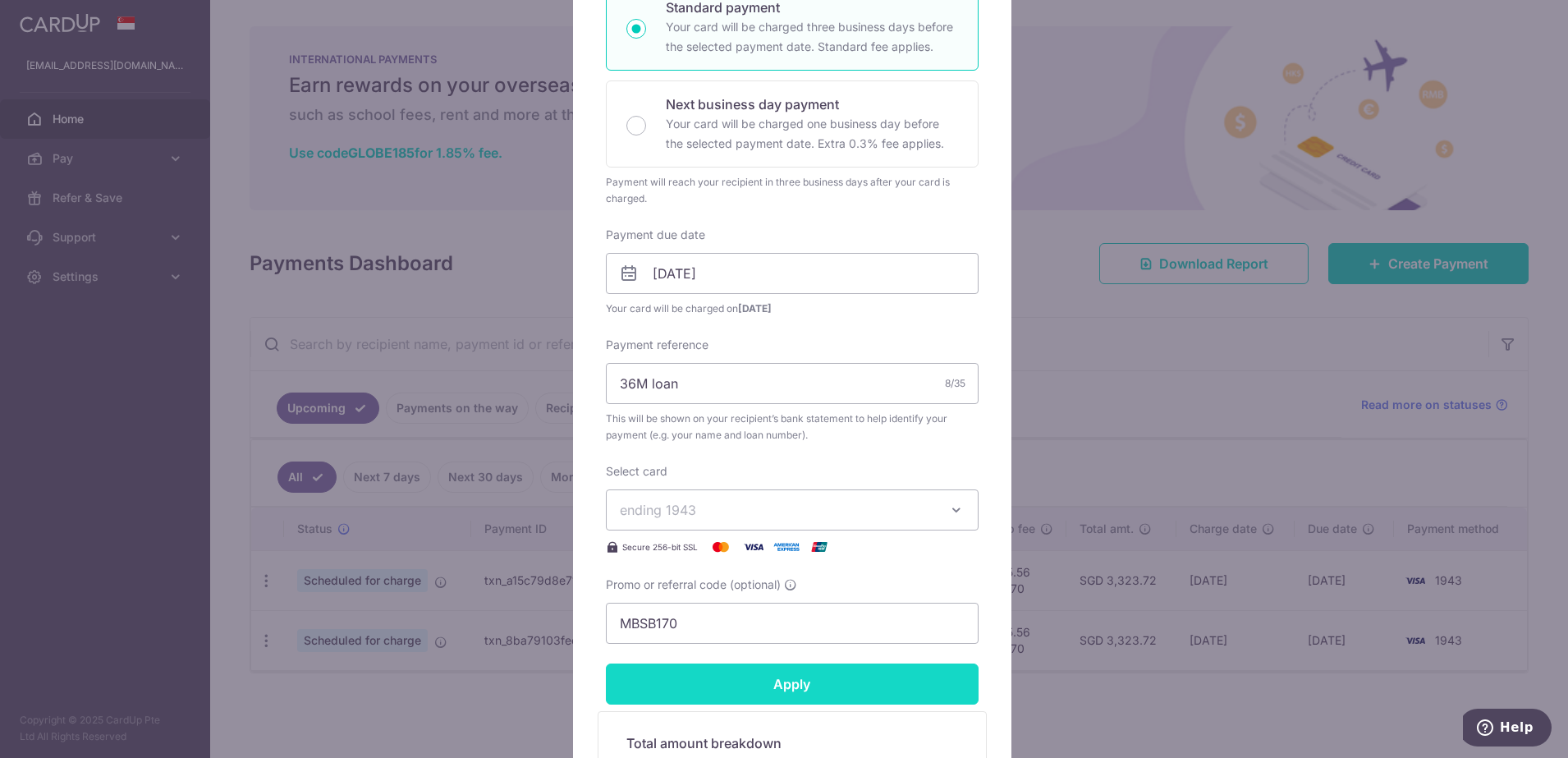
click at [762, 689] on input "Apply" at bounding box center [792, 684] width 373 height 41
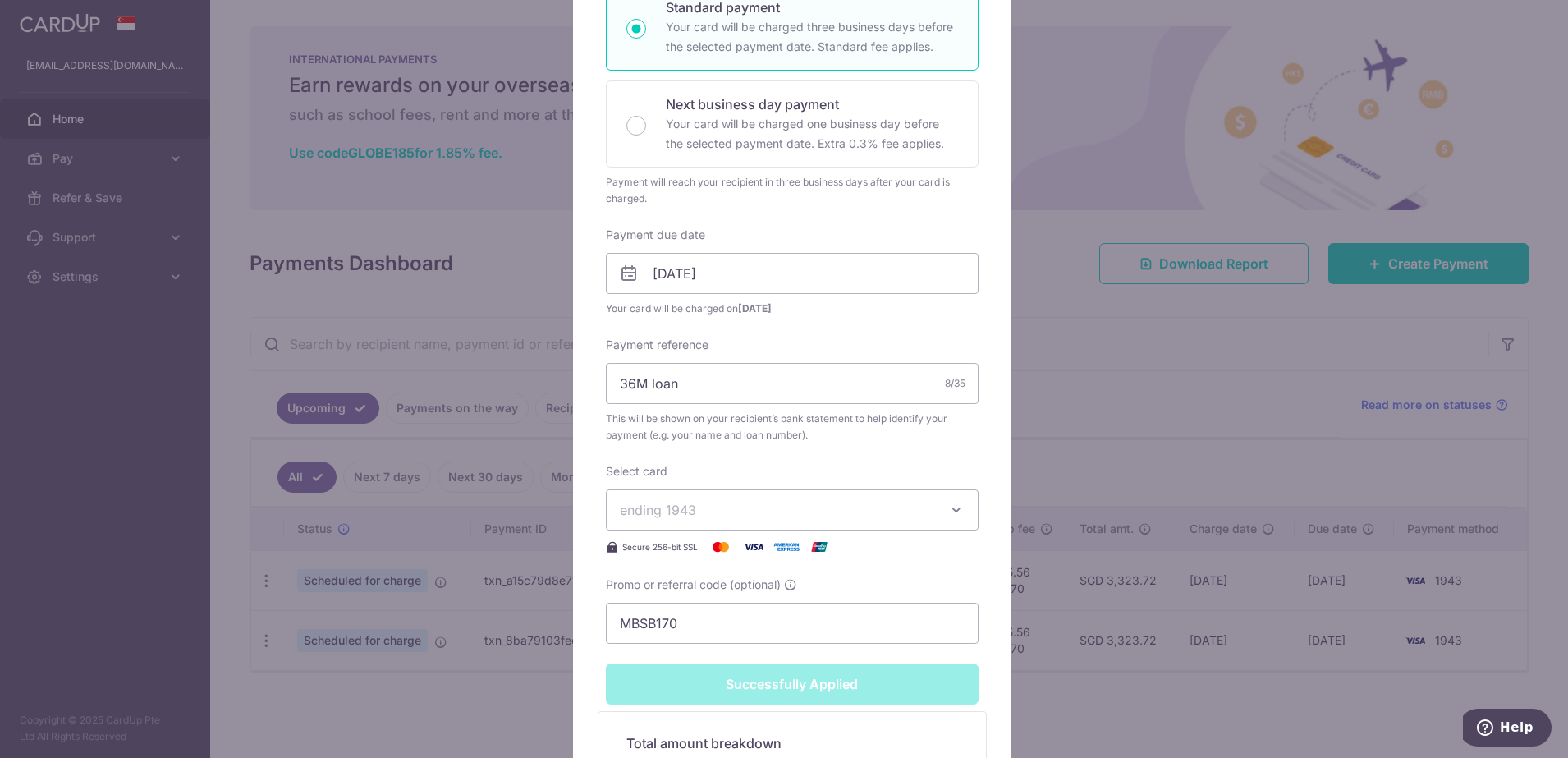
scroll to position [366, 0]
click at [863, 499] on button "ending 1943" at bounding box center [792, 510] width 373 height 41
click at [760, 585] on span "**** 1943" at bounding box center [792, 587] width 345 height 20
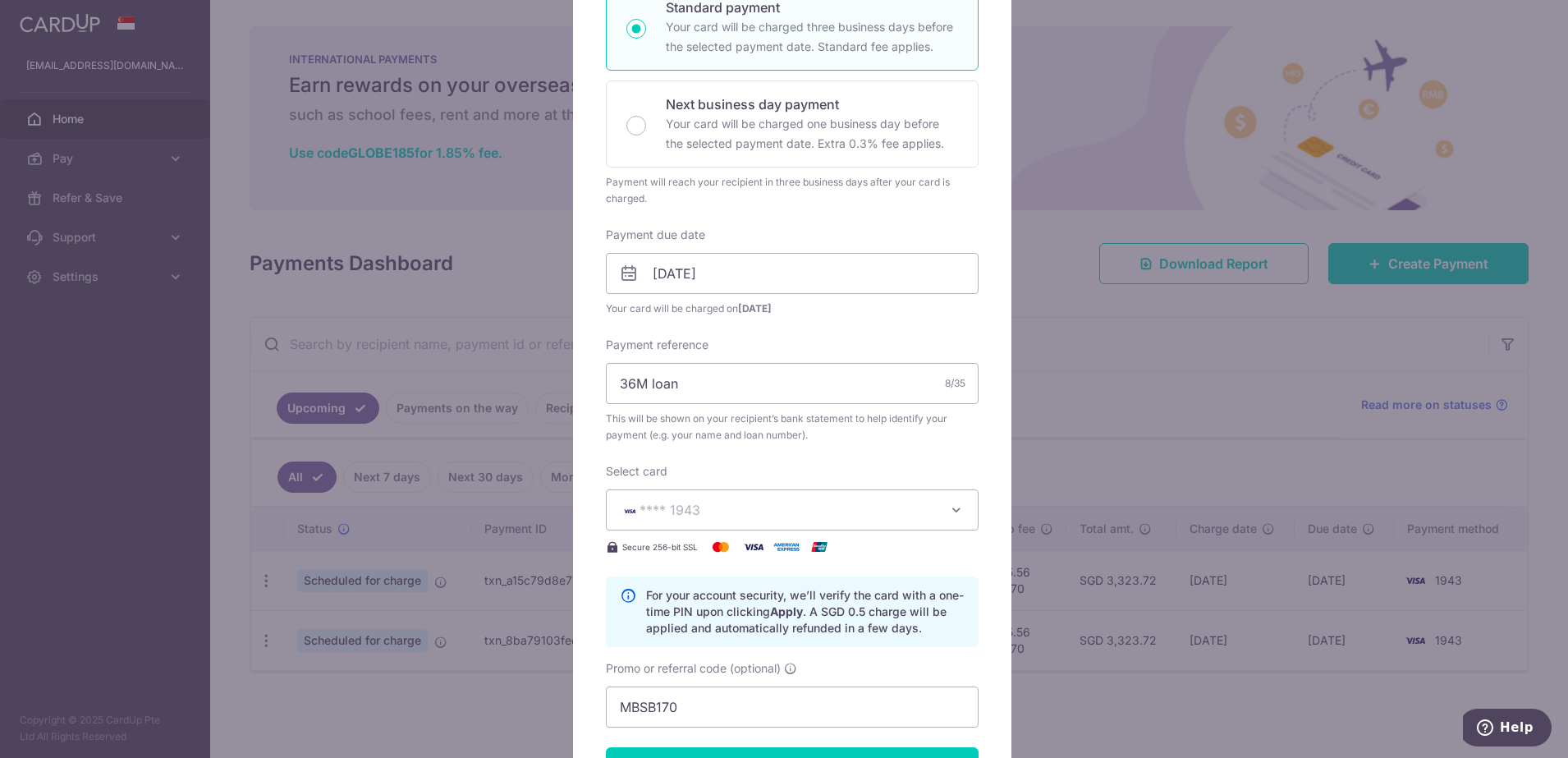
scroll to position [411, 0]
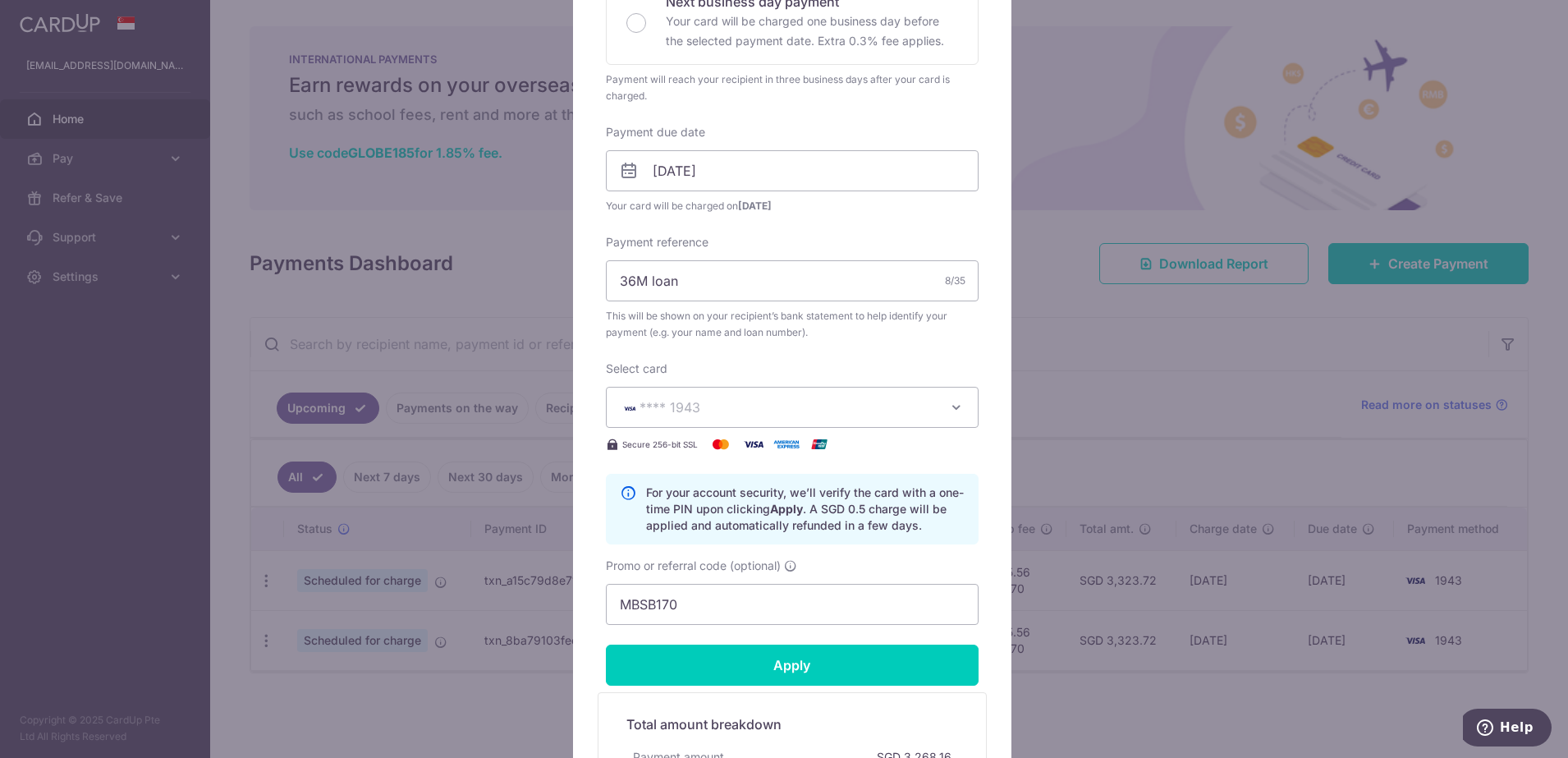
click at [840, 412] on span "**** 1943" at bounding box center [777, 407] width 316 height 20
click at [782, 475] on span "**** 1943" at bounding box center [792, 485] width 345 height 20
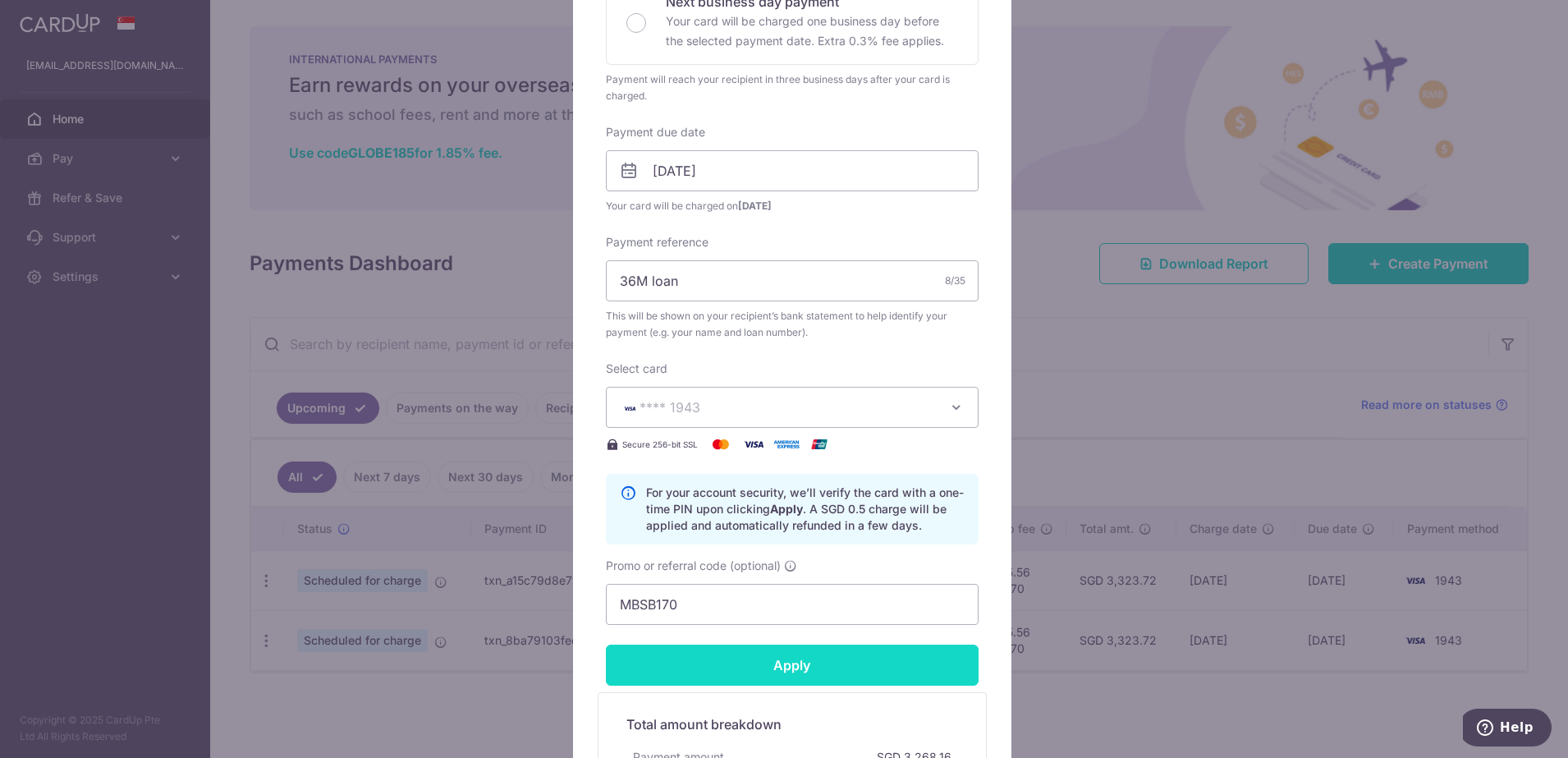
click at [769, 667] on input "Apply" at bounding box center [792, 666] width 373 height 41
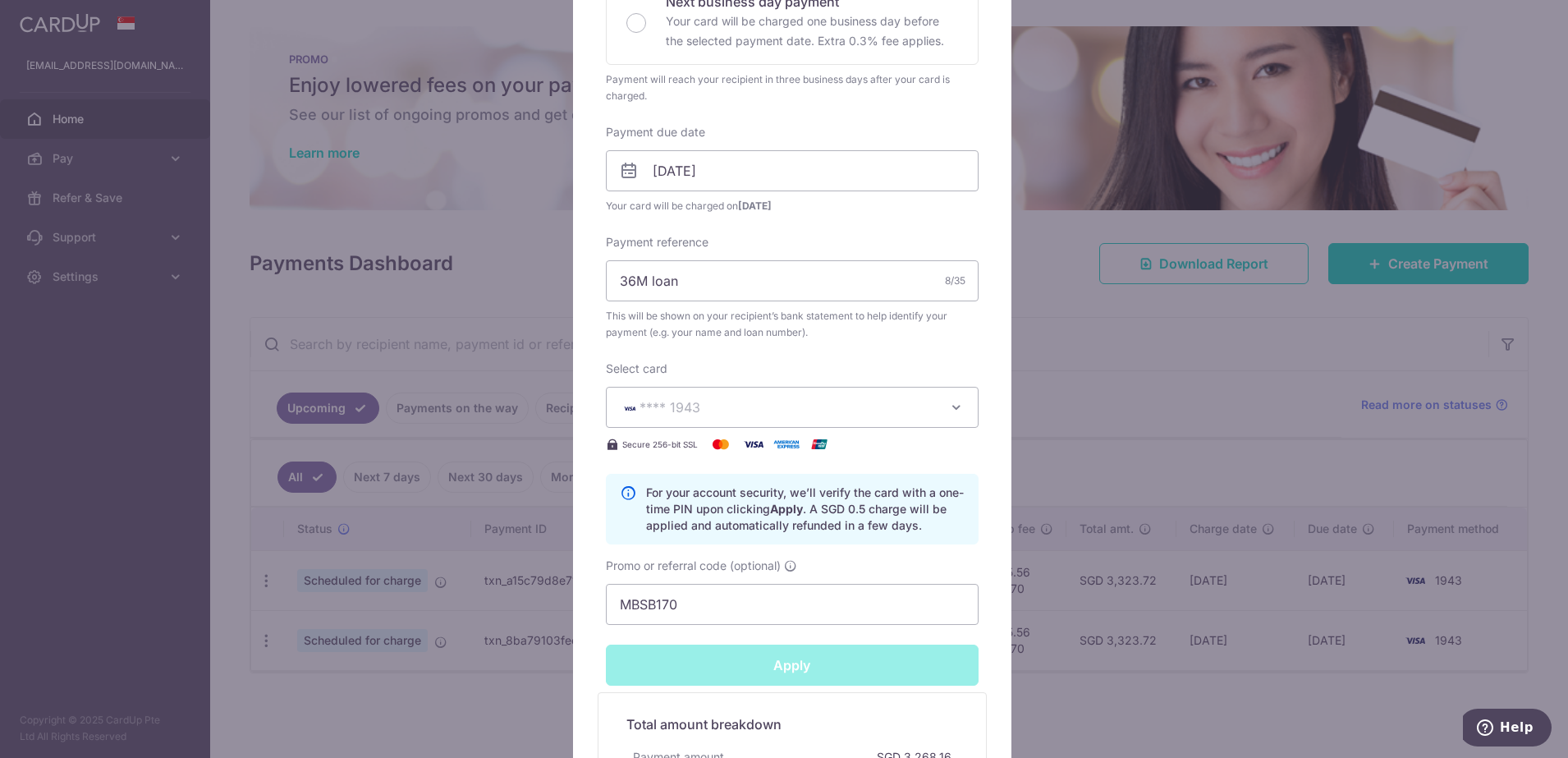
type input "Successfully Applied"
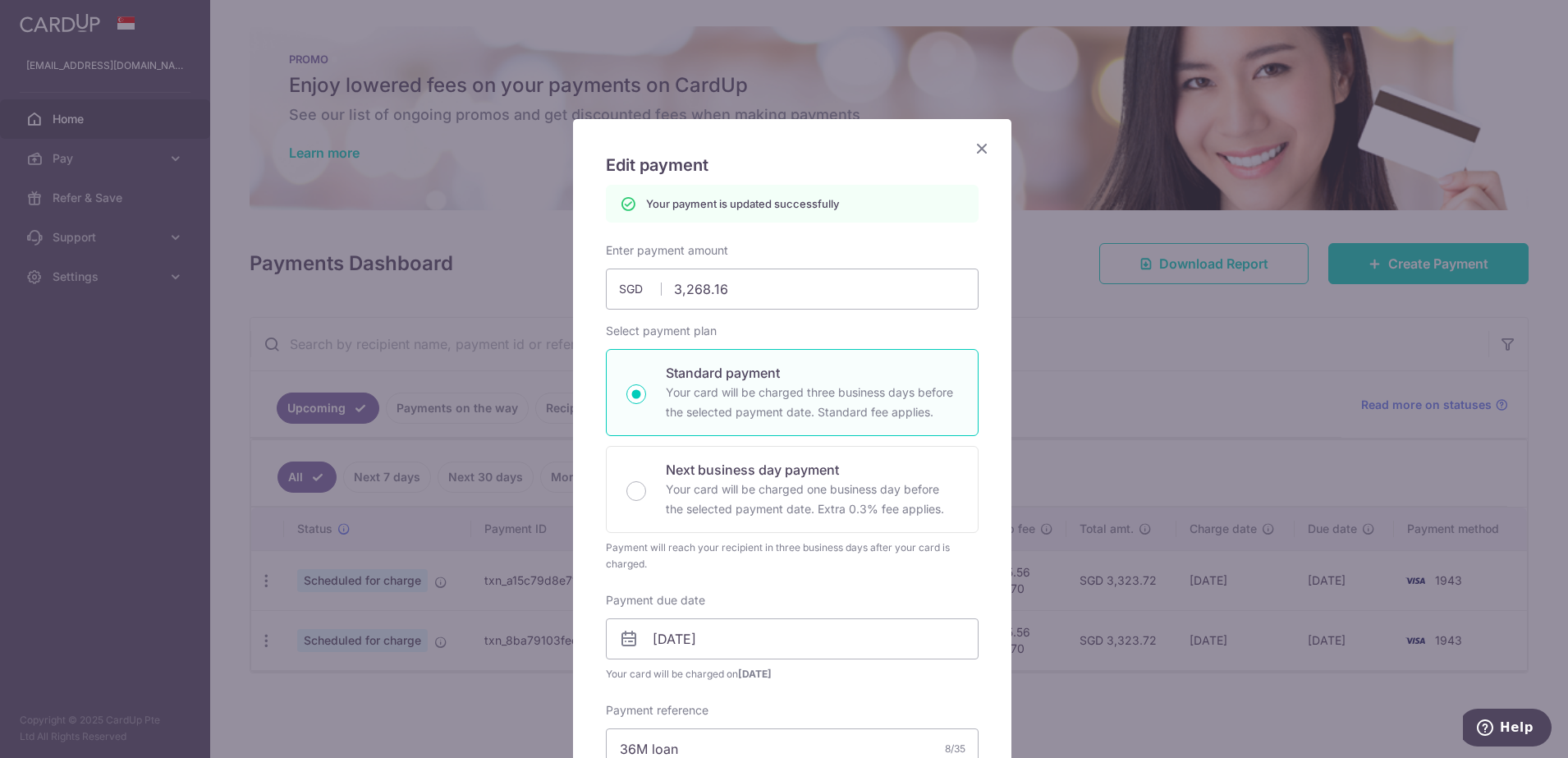
click at [974, 147] on icon "Close" at bounding box center [982, 148] width 20 height 21
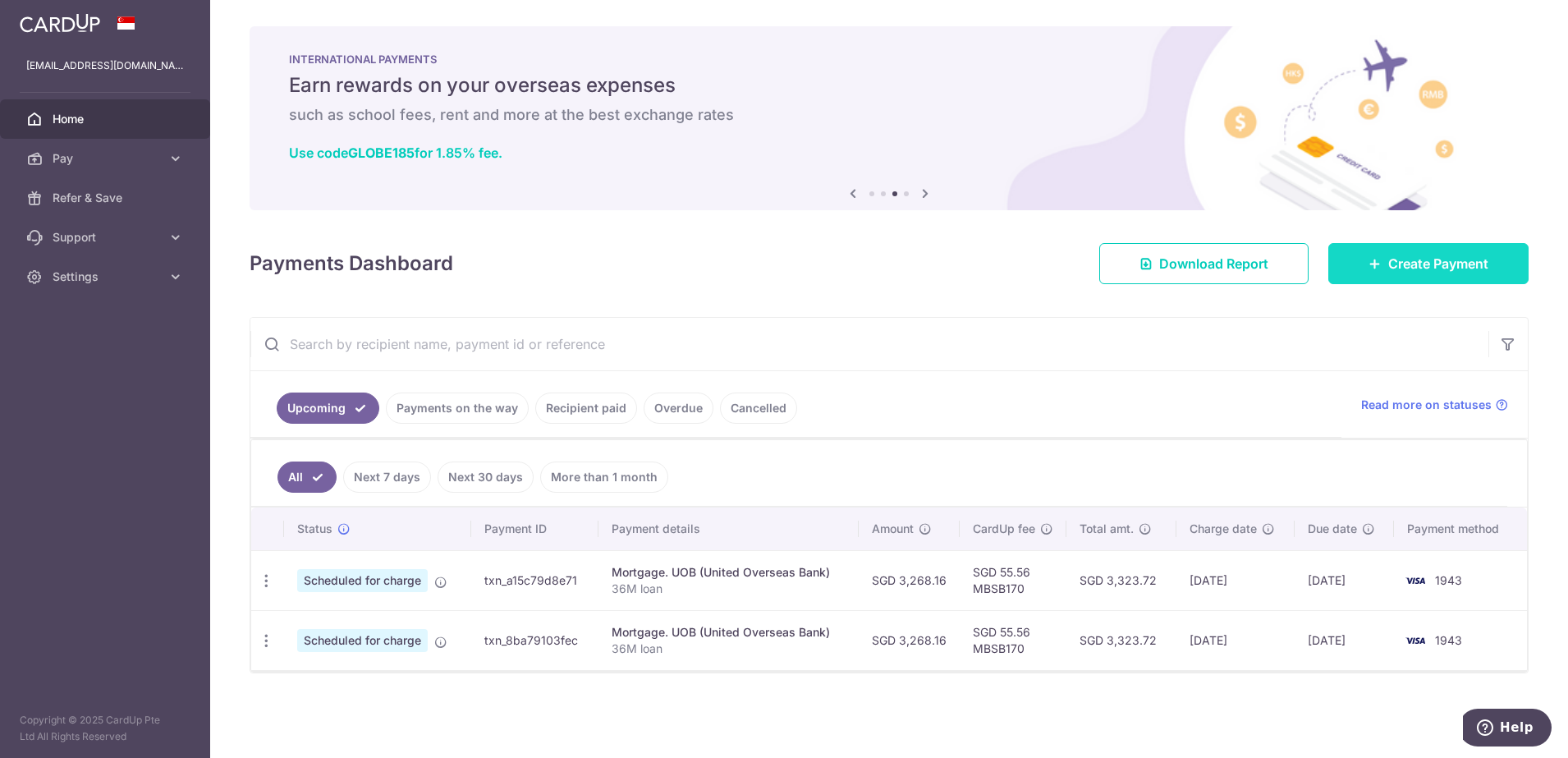
click at [1431, 261] on span "Create Payment" at bounding box center [1439, 263] width 100 height 20
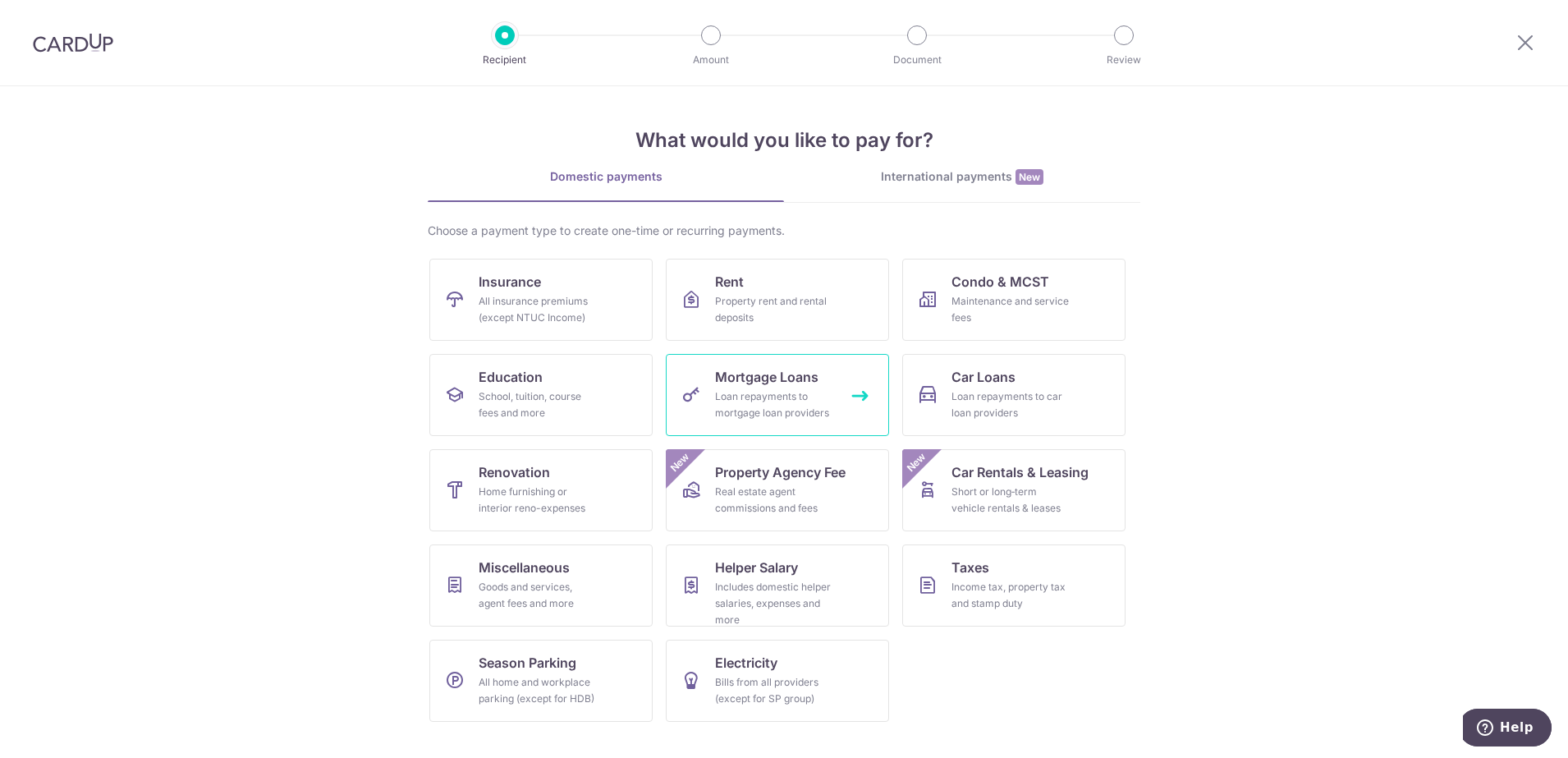
click at [768, 406] on div "Loan repayments to mortgage loan providers" at bounding box center [774, 404] width 118 height 33
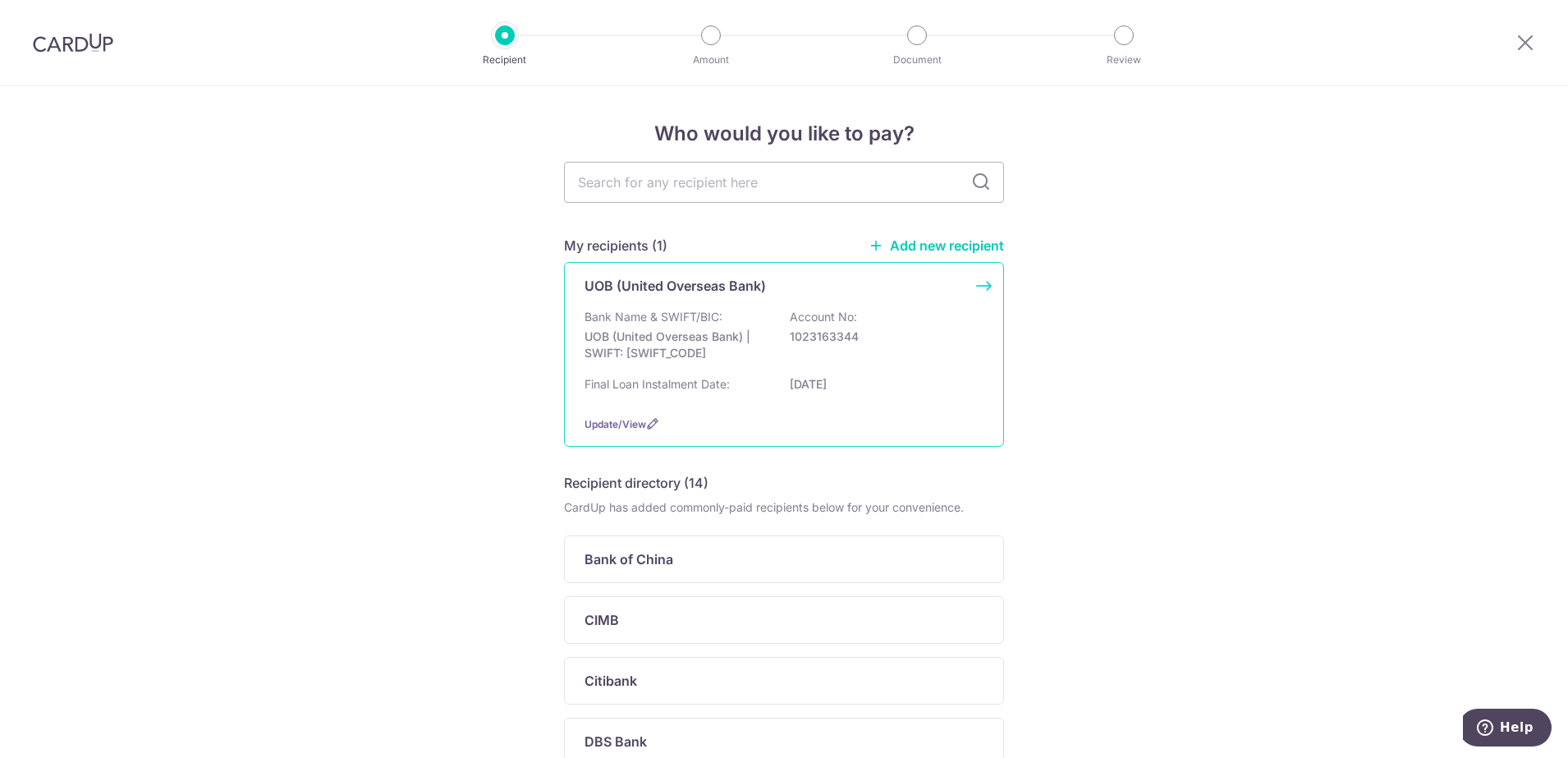
click at [701, 320] on p "Bank Name & SWIFT/BIC:" at bounding box center [653, 317] width 138 height 16
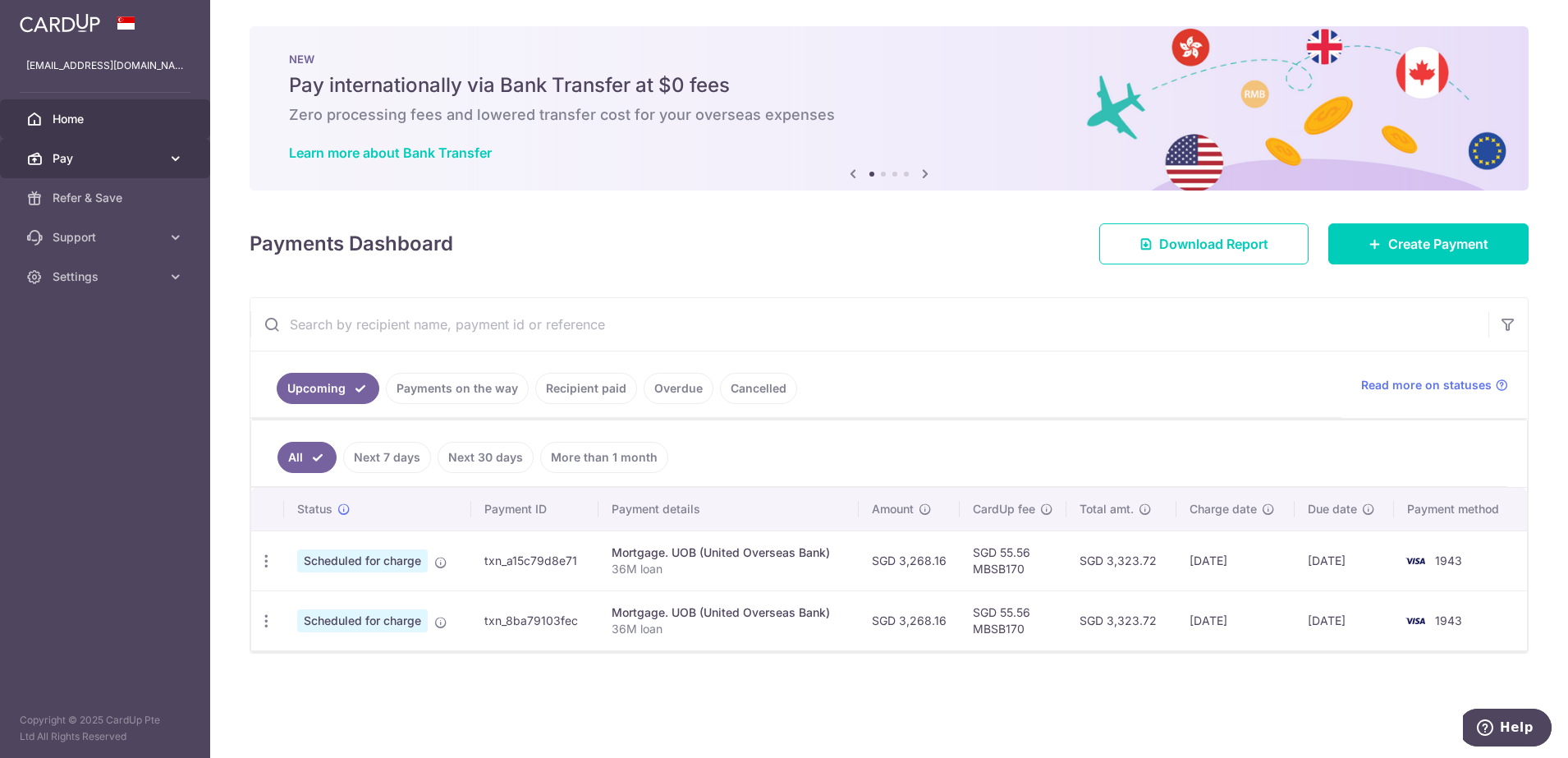
click at [111, 153] on span "Pay" at bounding box center [106, 157] width 108 height 16
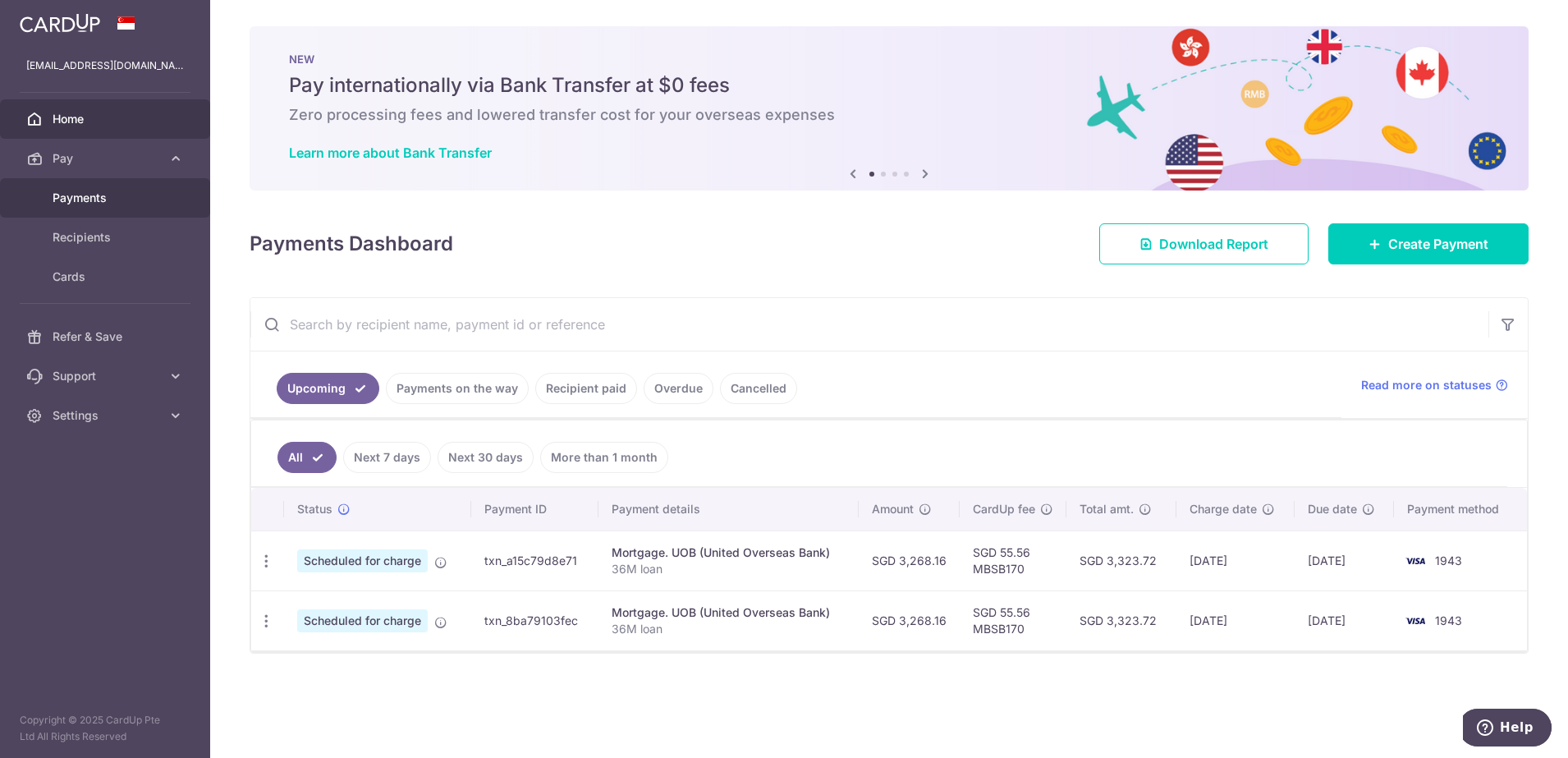
click at [91, 201] on span "Payments" at bounding box center [106, 197] width 108 height 16
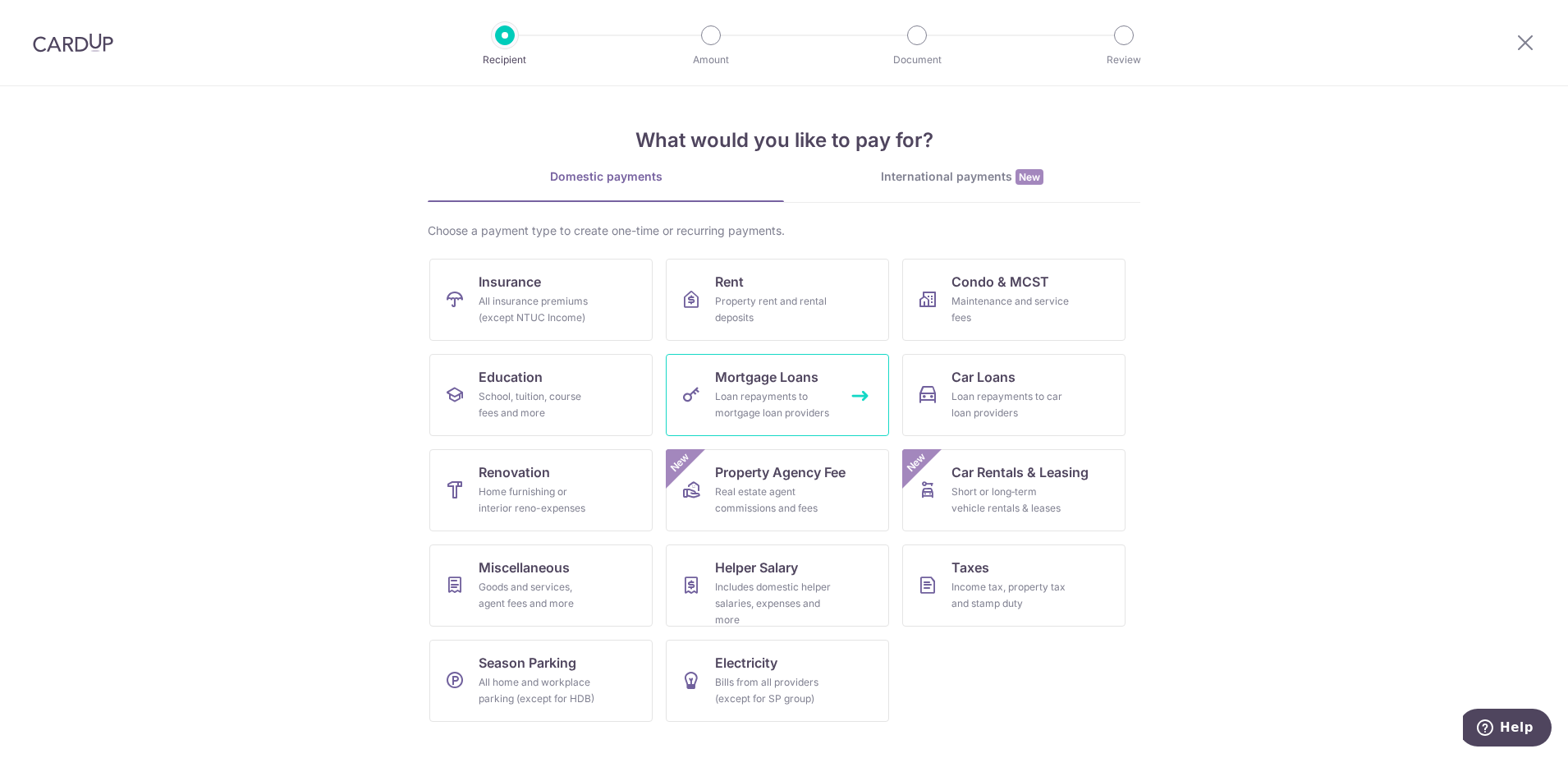
click at [761, 409] on div "Loan repayments to mortgage loan providers" at bounding box center [774, 404] width 118 height 33
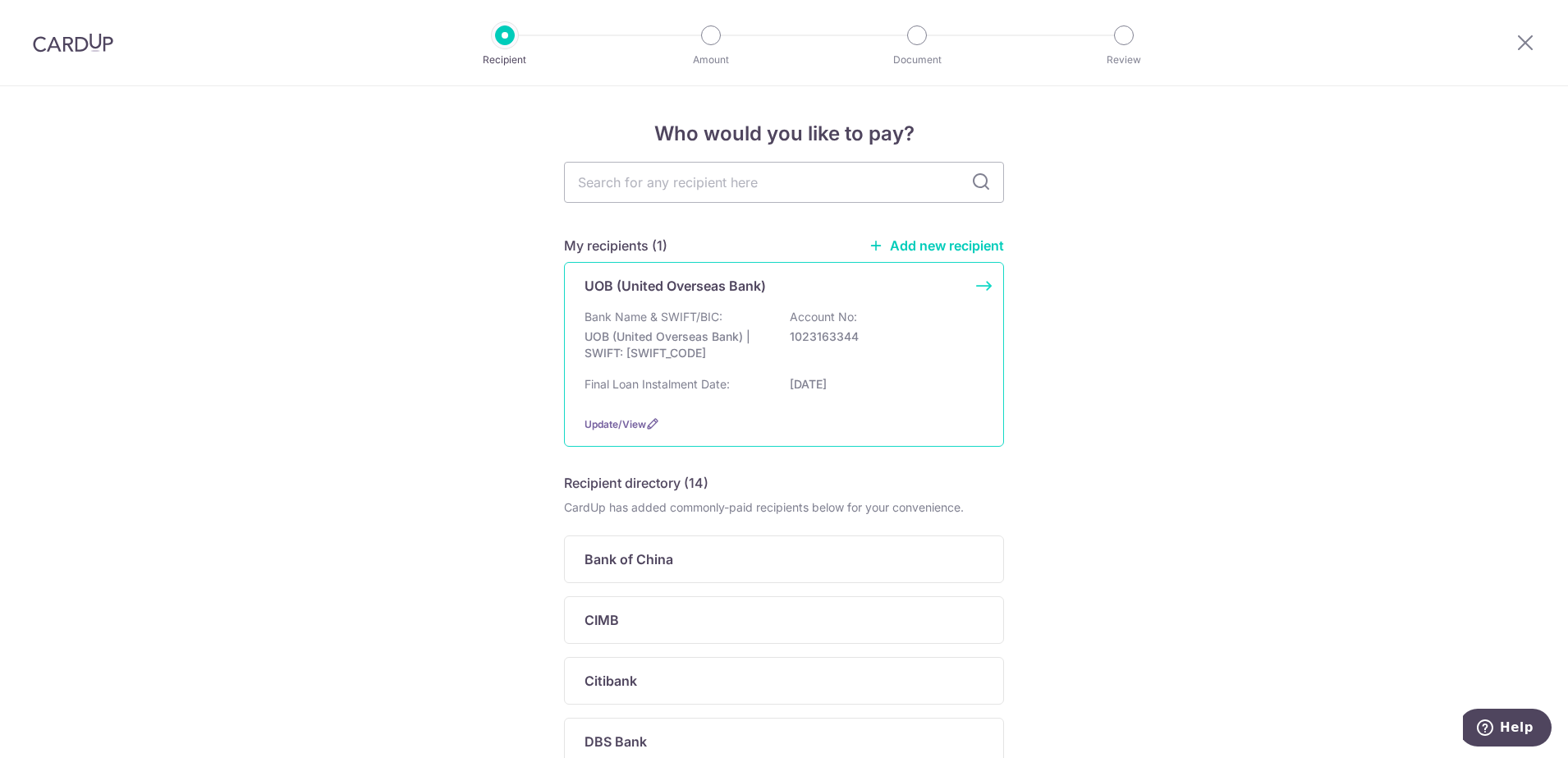
click at [747, 399] on div "Final Loan Instalment Date: 23/07/2028" at bounding box center [784, 389] width 400 height 26
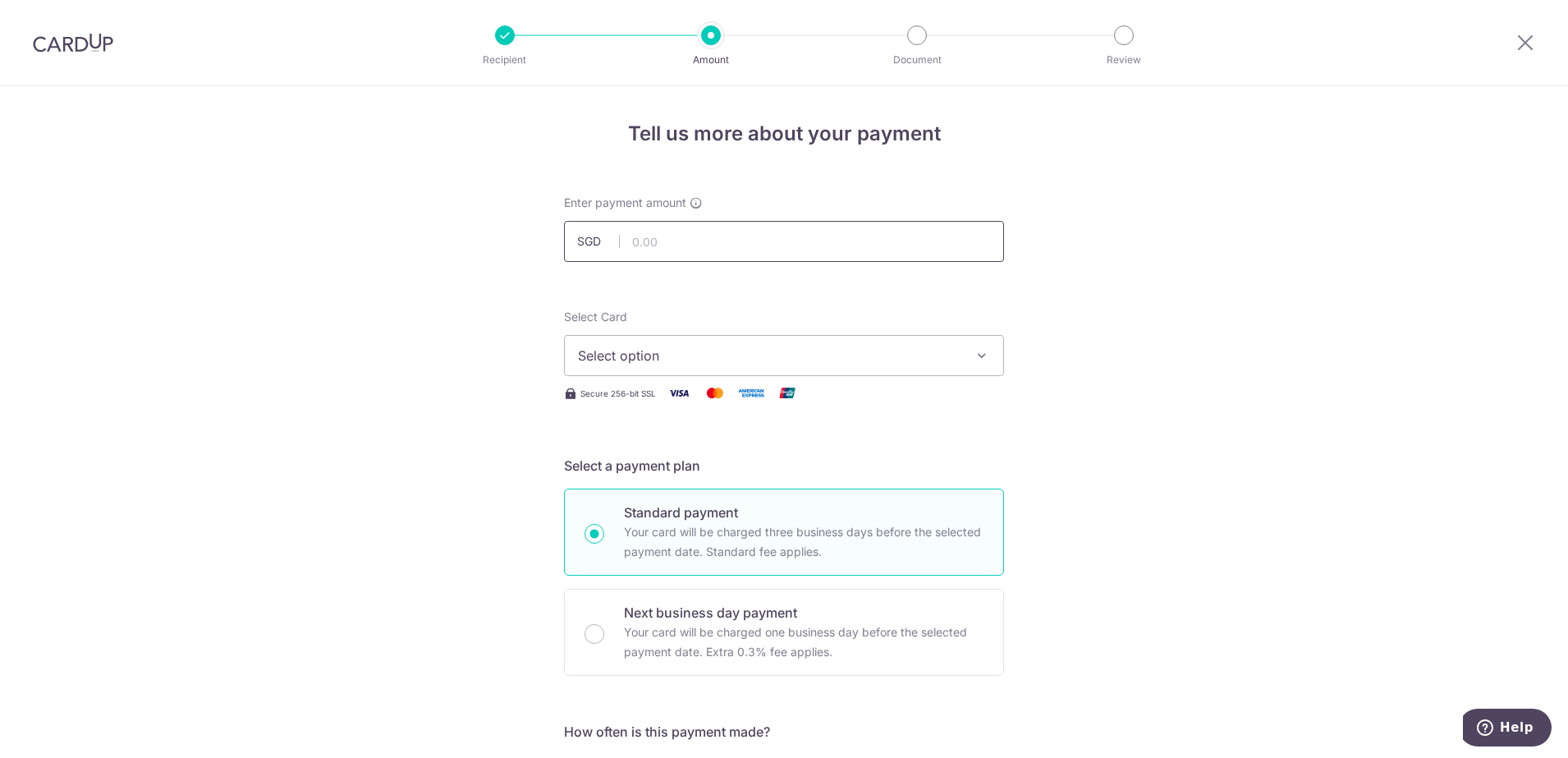
click at [667, 239] on input "text" at bounding box center [784, 241] width 440 height 41
type input "3,268.16"
click at [669, 355] on span "Select option" at bounding box center [769, 355] width 383 height 20
click at [635, 470] on span "**** 1943" at bounding box center [647, 472] width 60 height 20
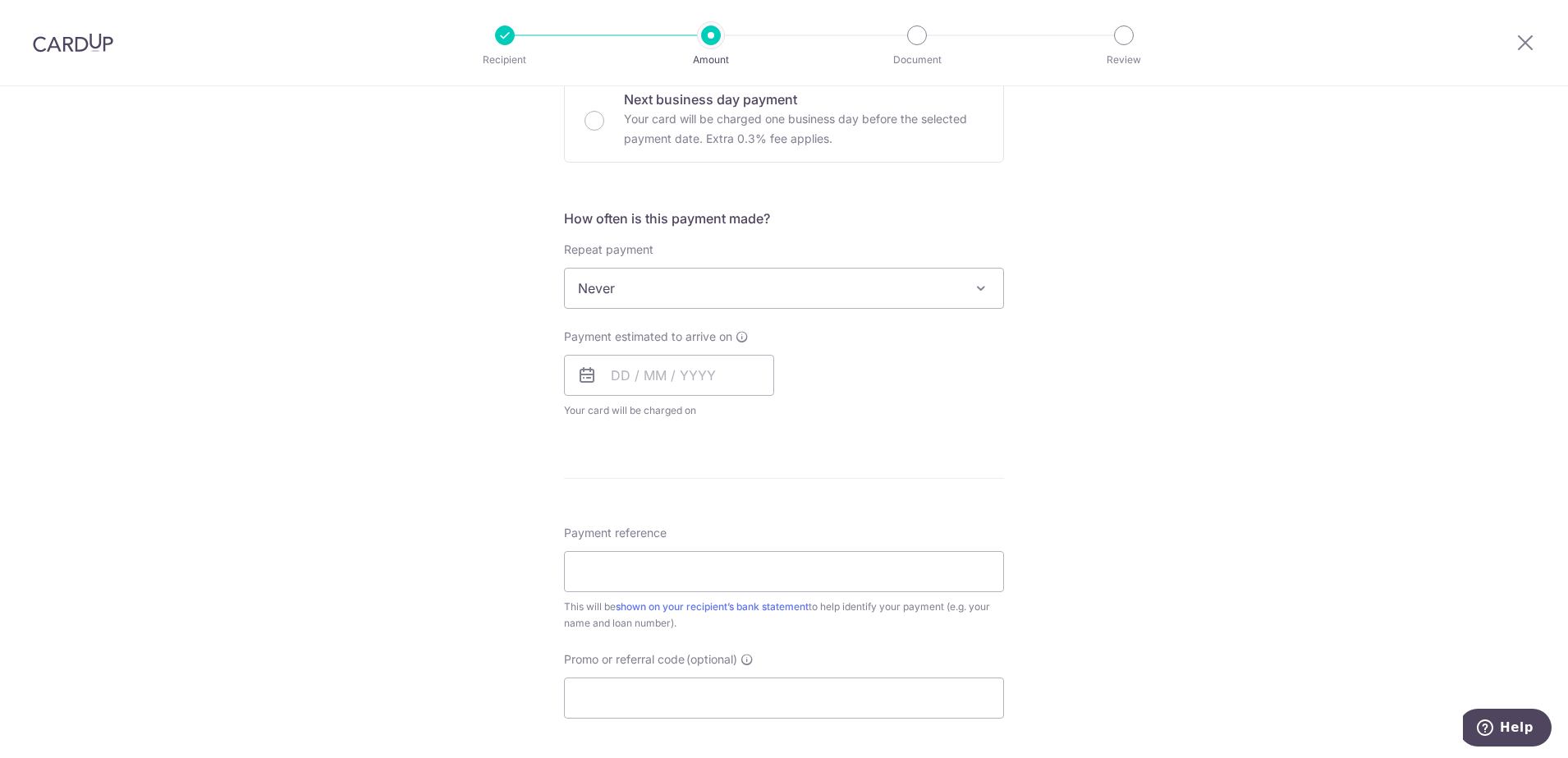
scroll to position [617, 0]
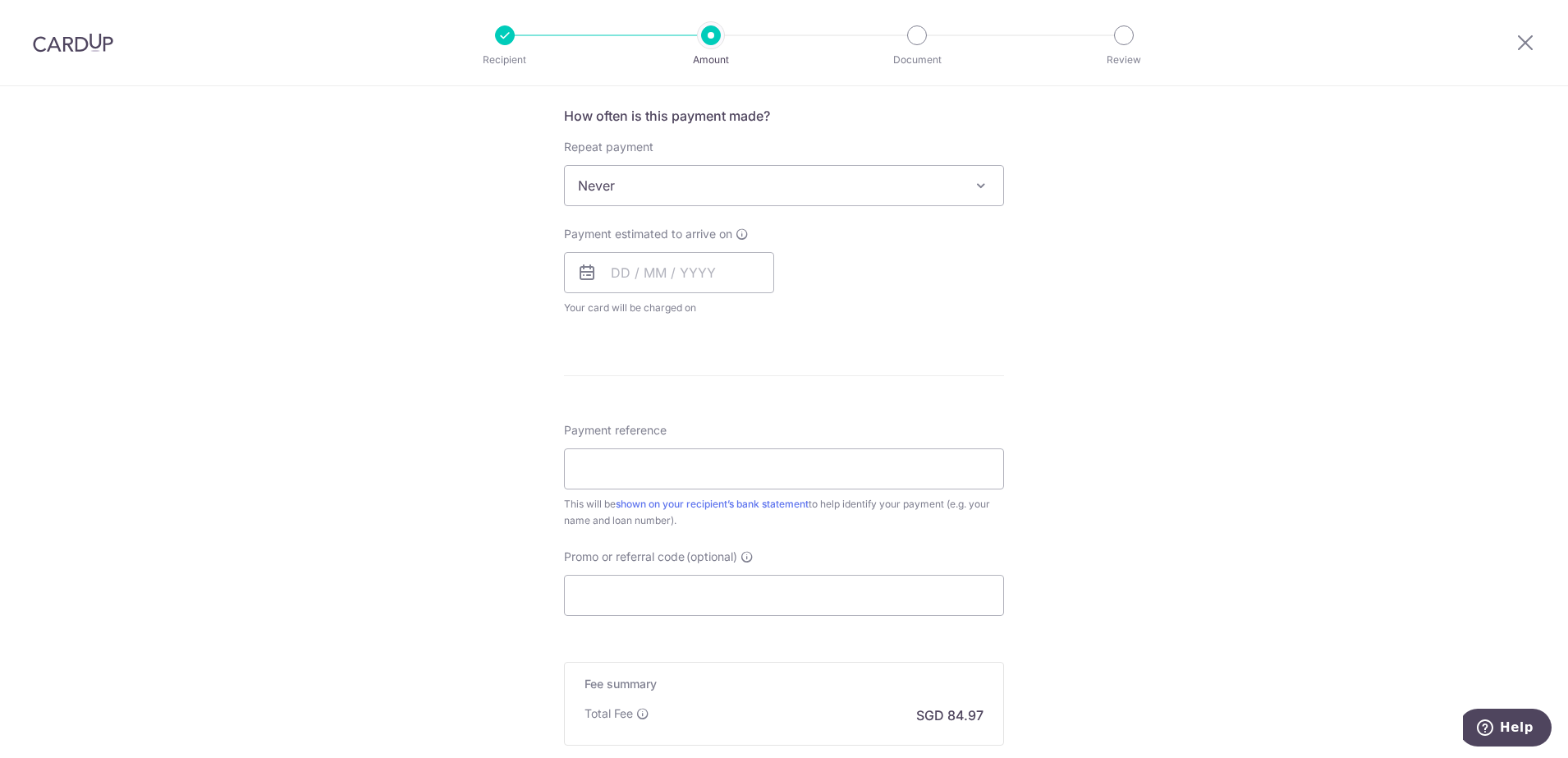
click at [846, 190] on span "Never" at bounding box center [784, 186] width 438 height 40
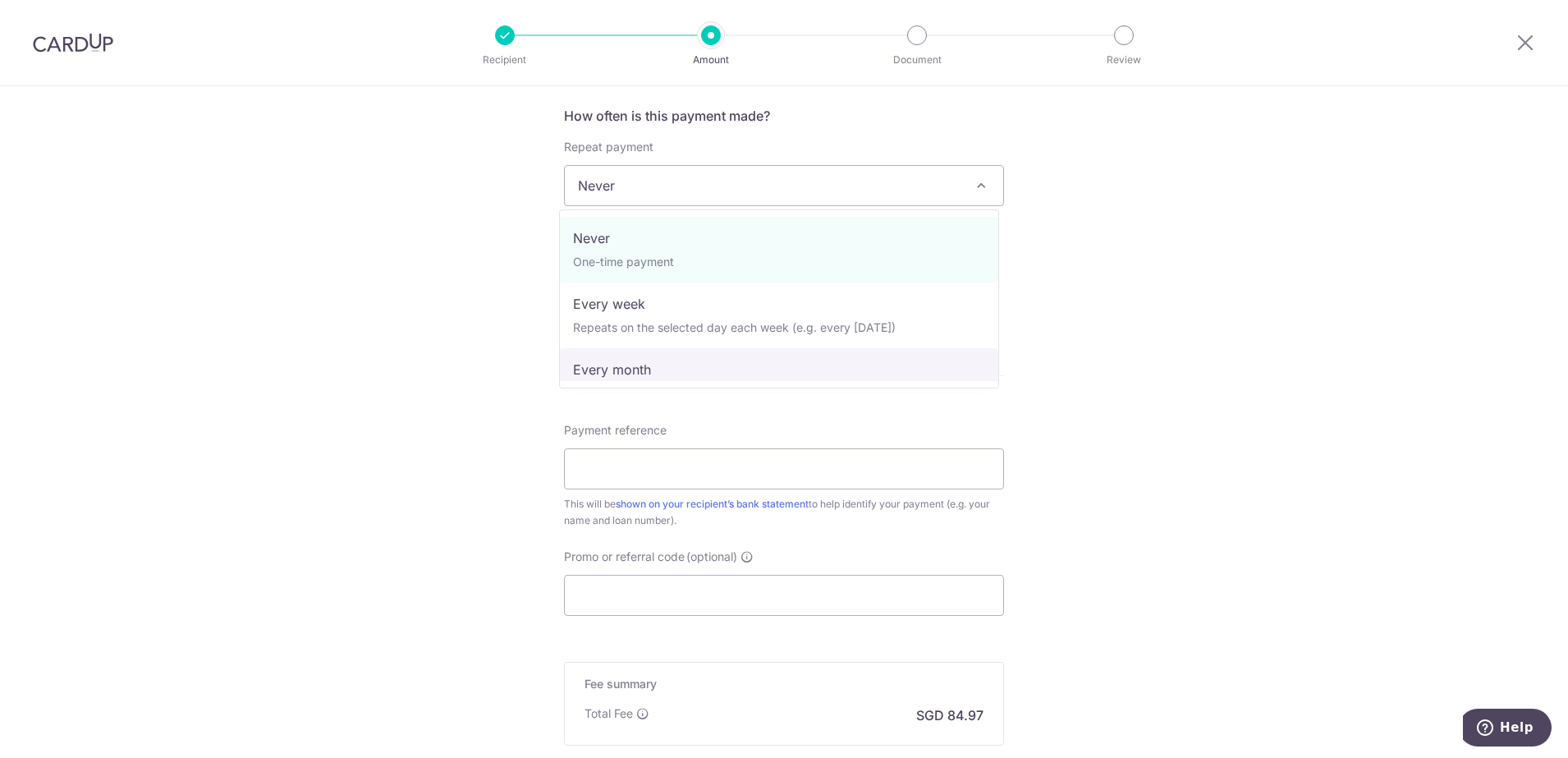
select select "3"
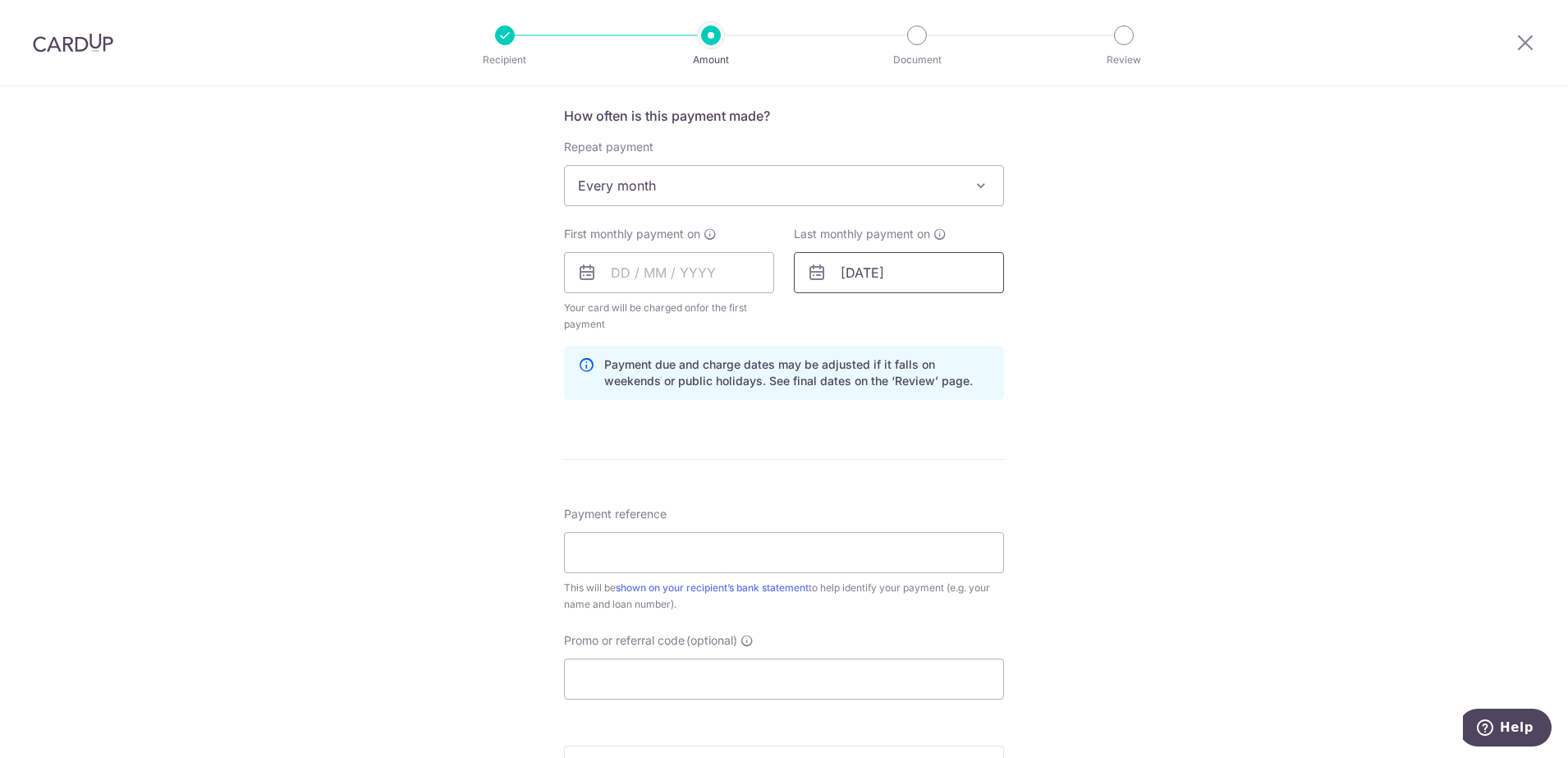
click at [944, 279] on input "23/07/2028" at bounding box center [899, 273] width 210 height 41
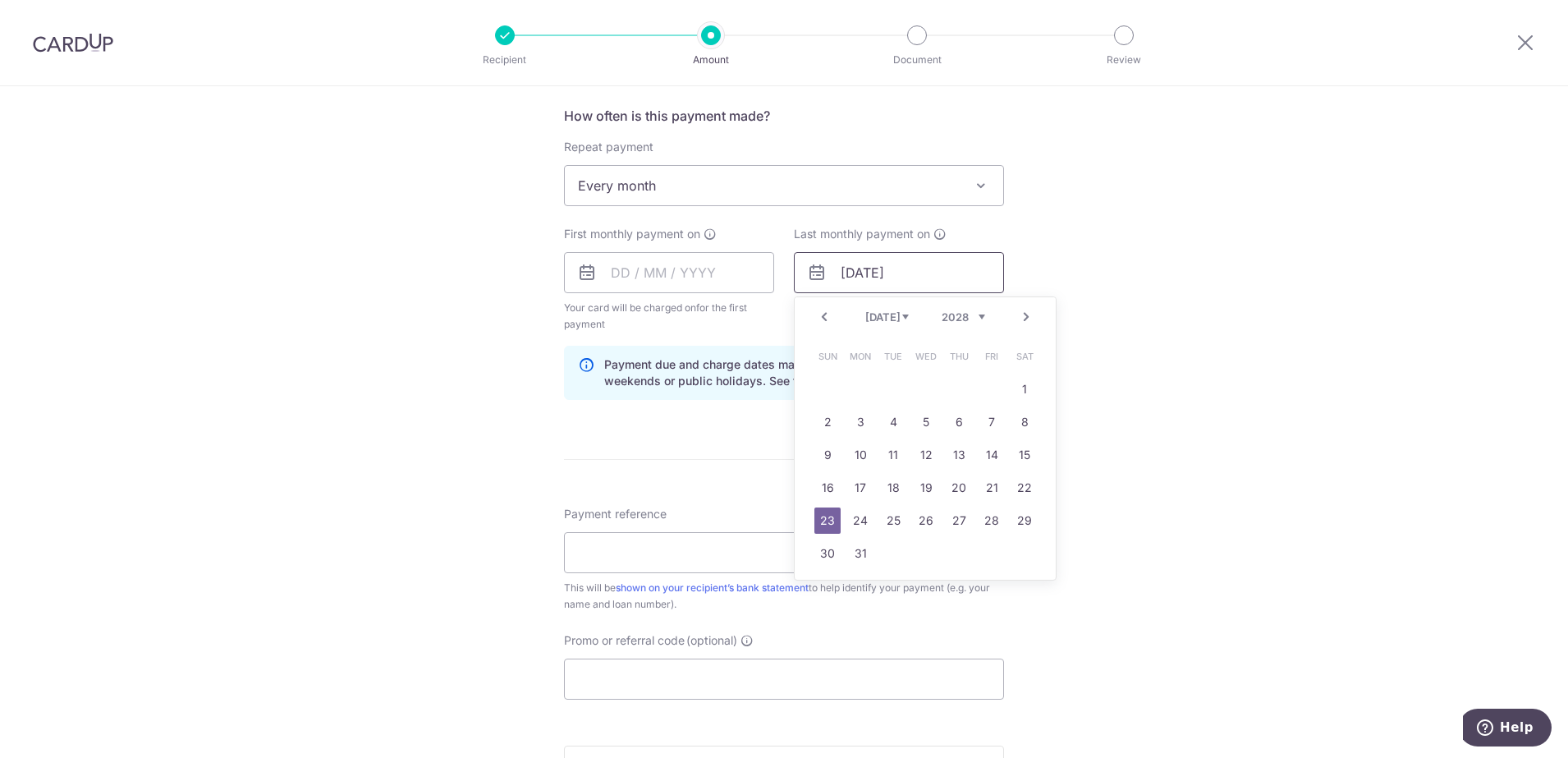
click at [944, 279] on input "23/07/2028" at bounding box center [899, 273] width 210 height 41
click at [936, 276] on input "23/07/2028" at bounding box center [899, 273] width 210 height 41
drag, startPoint x: 936, startPoint y: 276, endPoint x: 833, endPoint y: 274, distance: 103.0
click at [833, 274] on input "23/07/2028" at bounding box center [899, 273] width 210 height 41
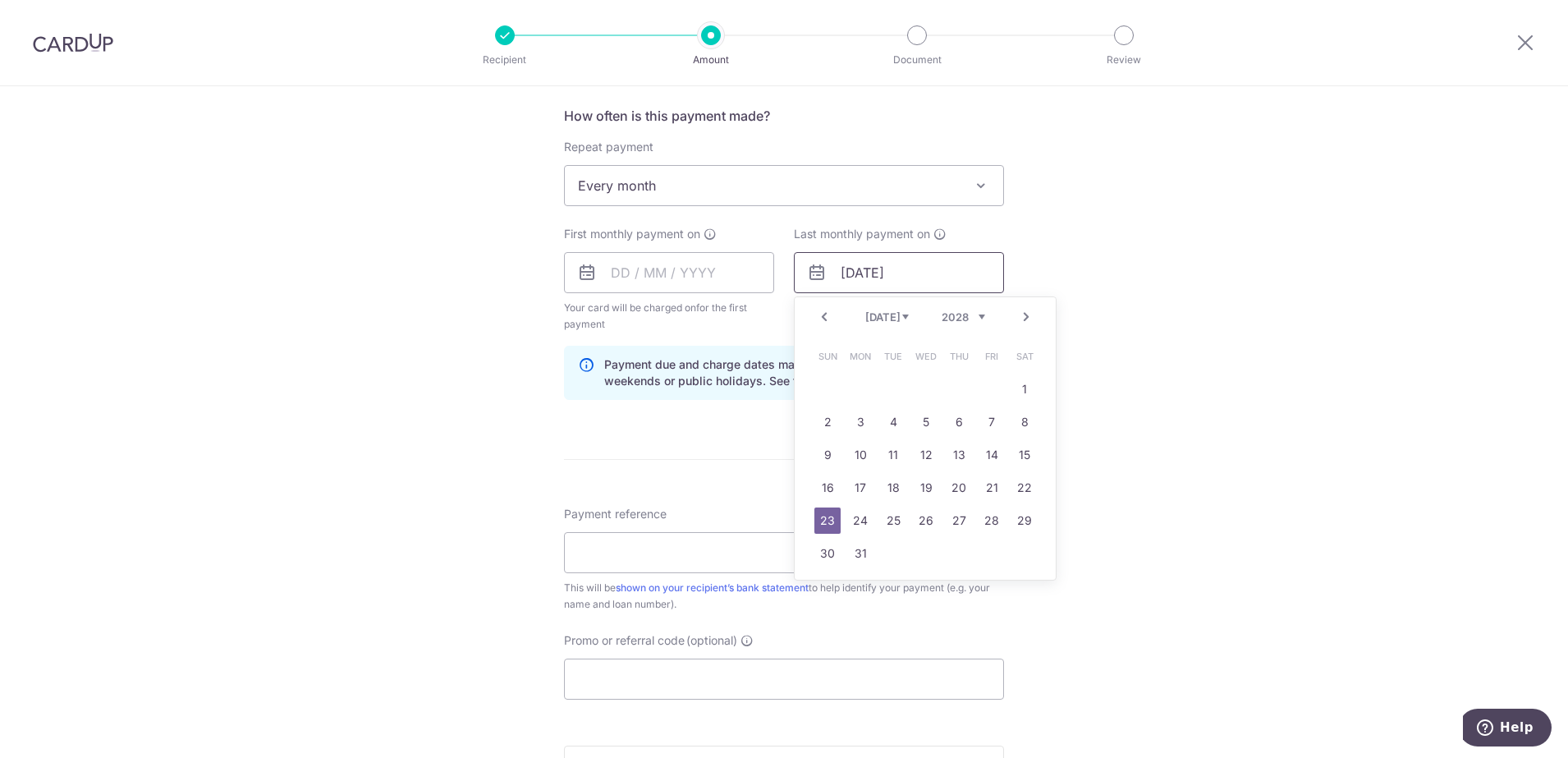
click at [833, 274] on input "23/07/2028" at bounding box center [899, 273] width 210 height 41
click at [968, 316] on select "2024 2025 2026 2027 2028 2029 2030 2031 2032 2033 2034 2035" at bounding box center [964, 317] width 43 height 13
click at [974, 320] on select "2024 2025 2026 2027 2028 2029 2030 2031 2032 2033 2034 2035" at bounding box center [964, 317] width 43 height 13
click at [986, 522] on link "31" at bounding box center [992, 521] width 26 height 26
type input "31/07/2026"
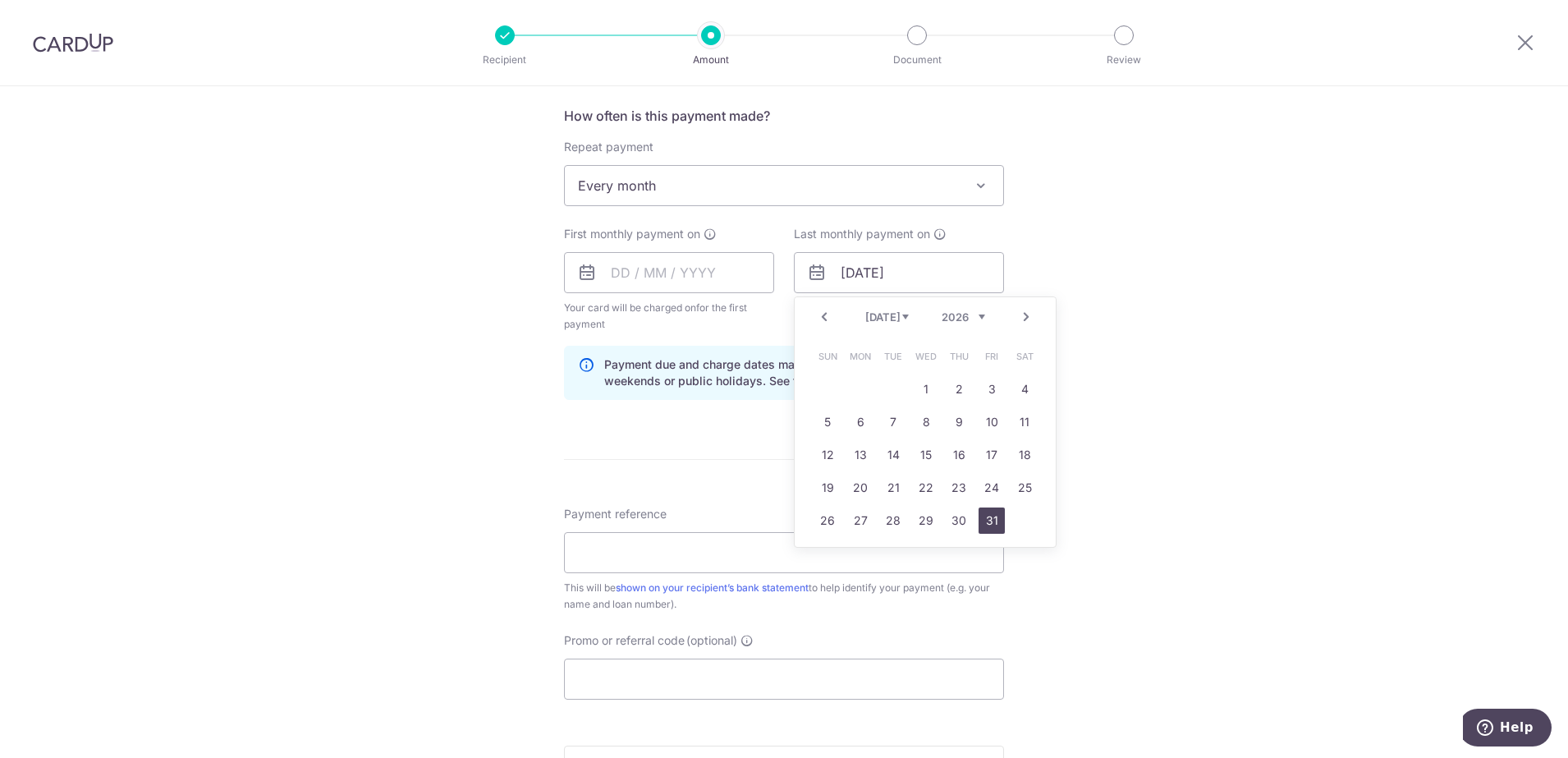
click at [986, 522] on link "31" at bounding box center [992, 521] width 26 height 26
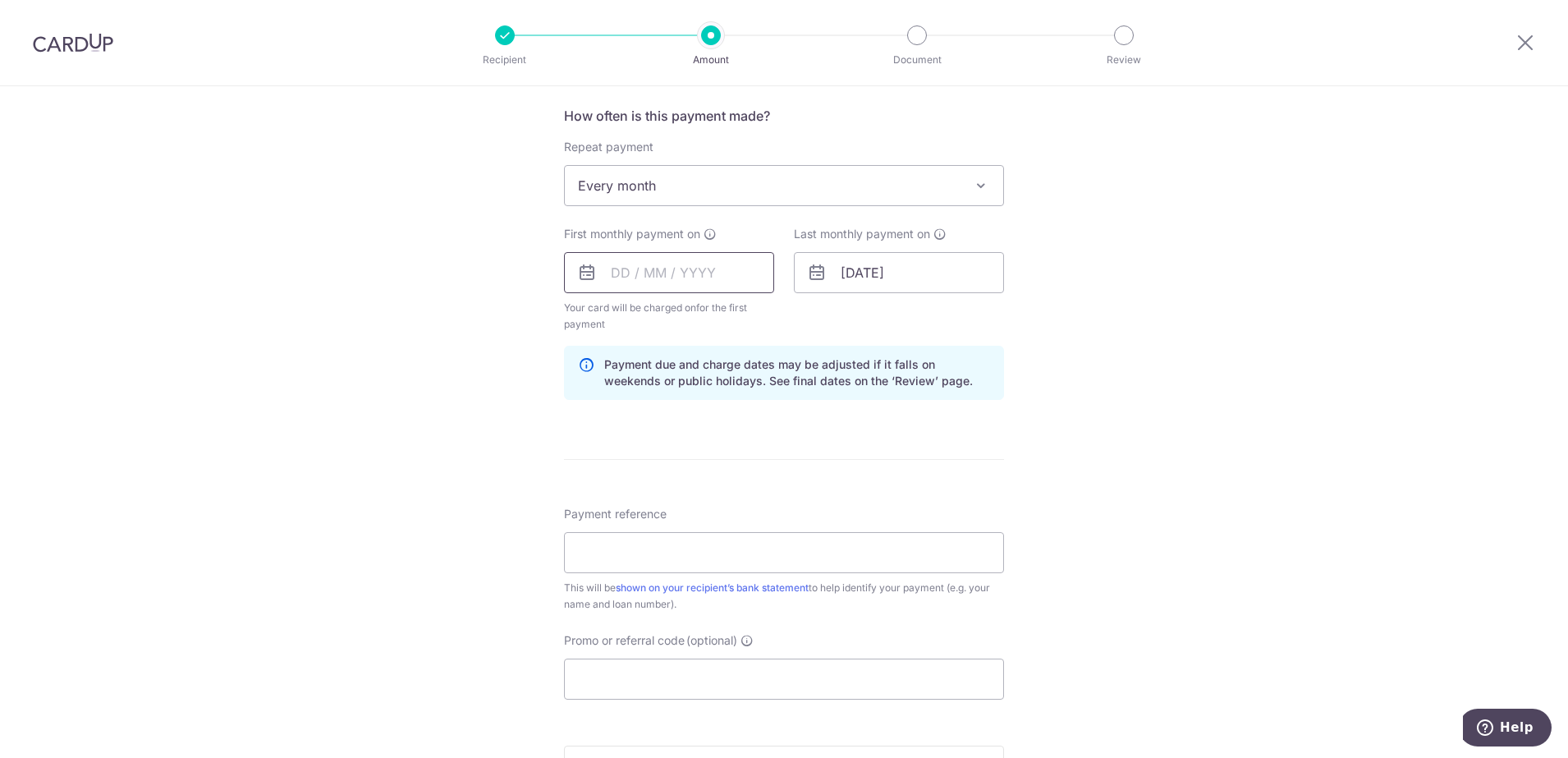
click at [642, 275] on input "text" at bounding box center [669, 273] width 210 height 41
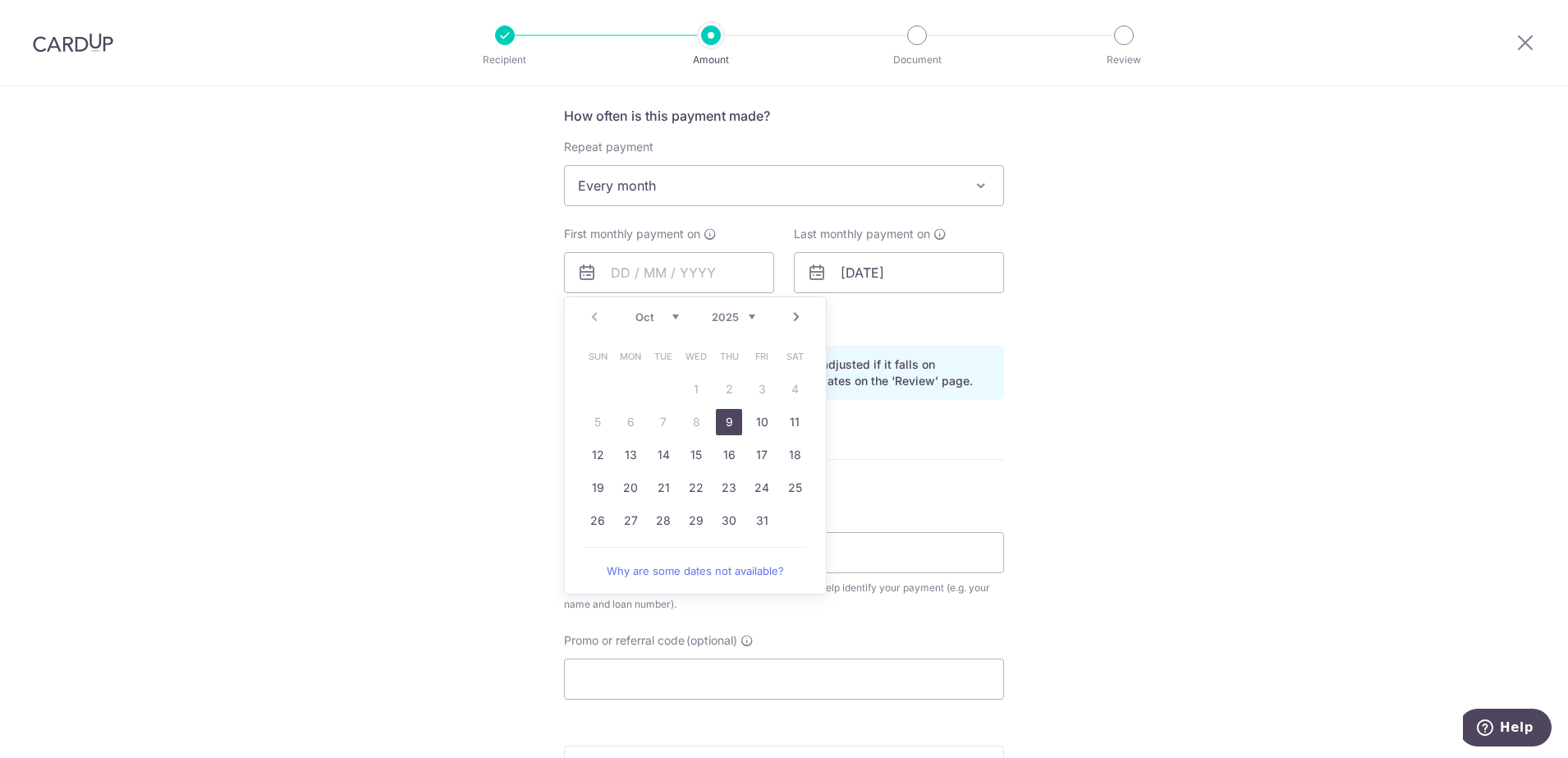
click at [668, 316] on select "Oct Nov Dec" at bounding box center [657, 317] width 43 height 13
click at [624, 524] on link "29" at bounding box center [630, 521] width 26 height 26
type input "29/12/2025"
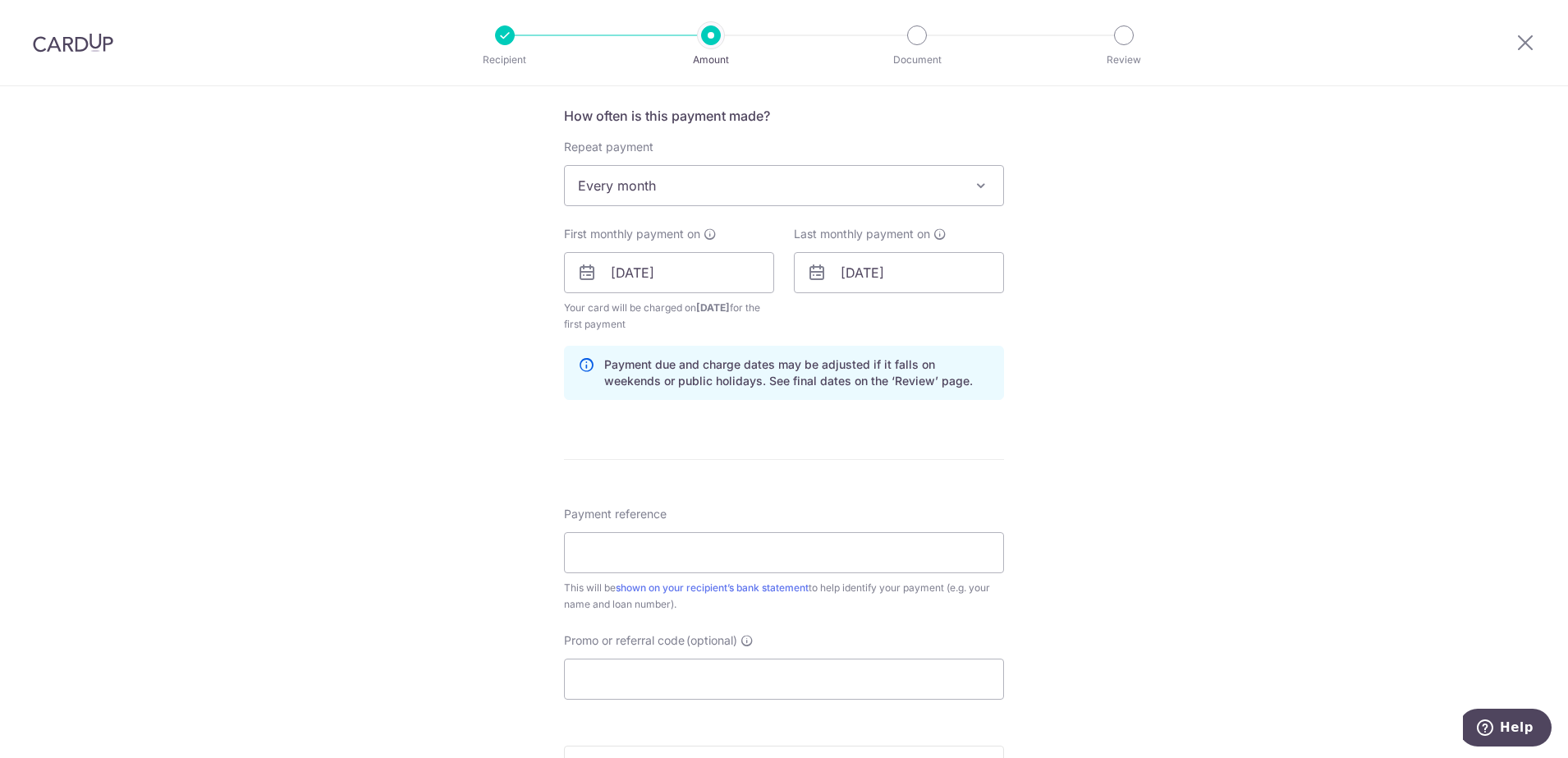
scroll to position [821, 0]
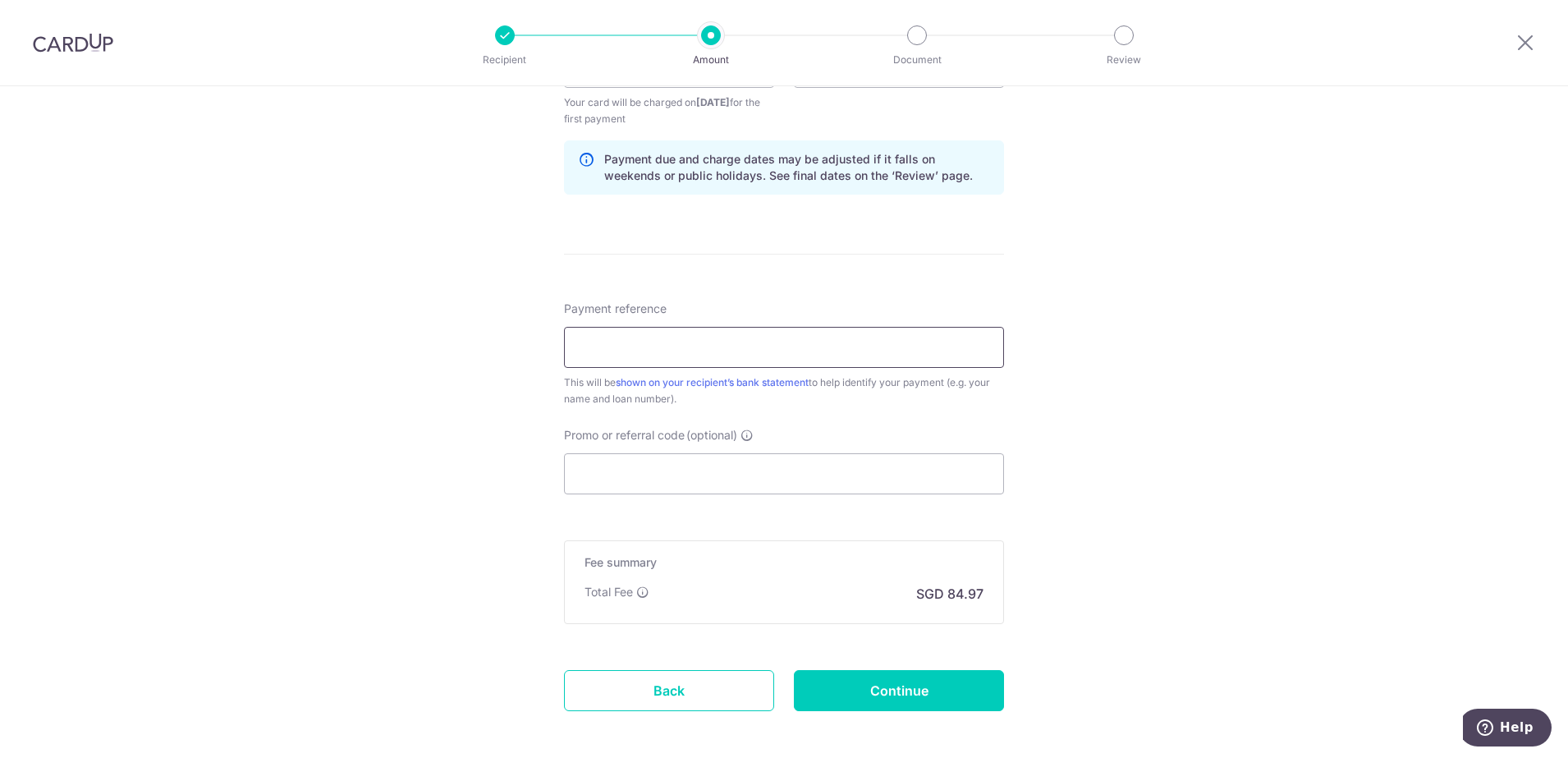
click at [592, 354] on input "Payment reference" at bounding box center [784, 348] width 440 height 41
type input "36M loan"
type input "MBSB170"
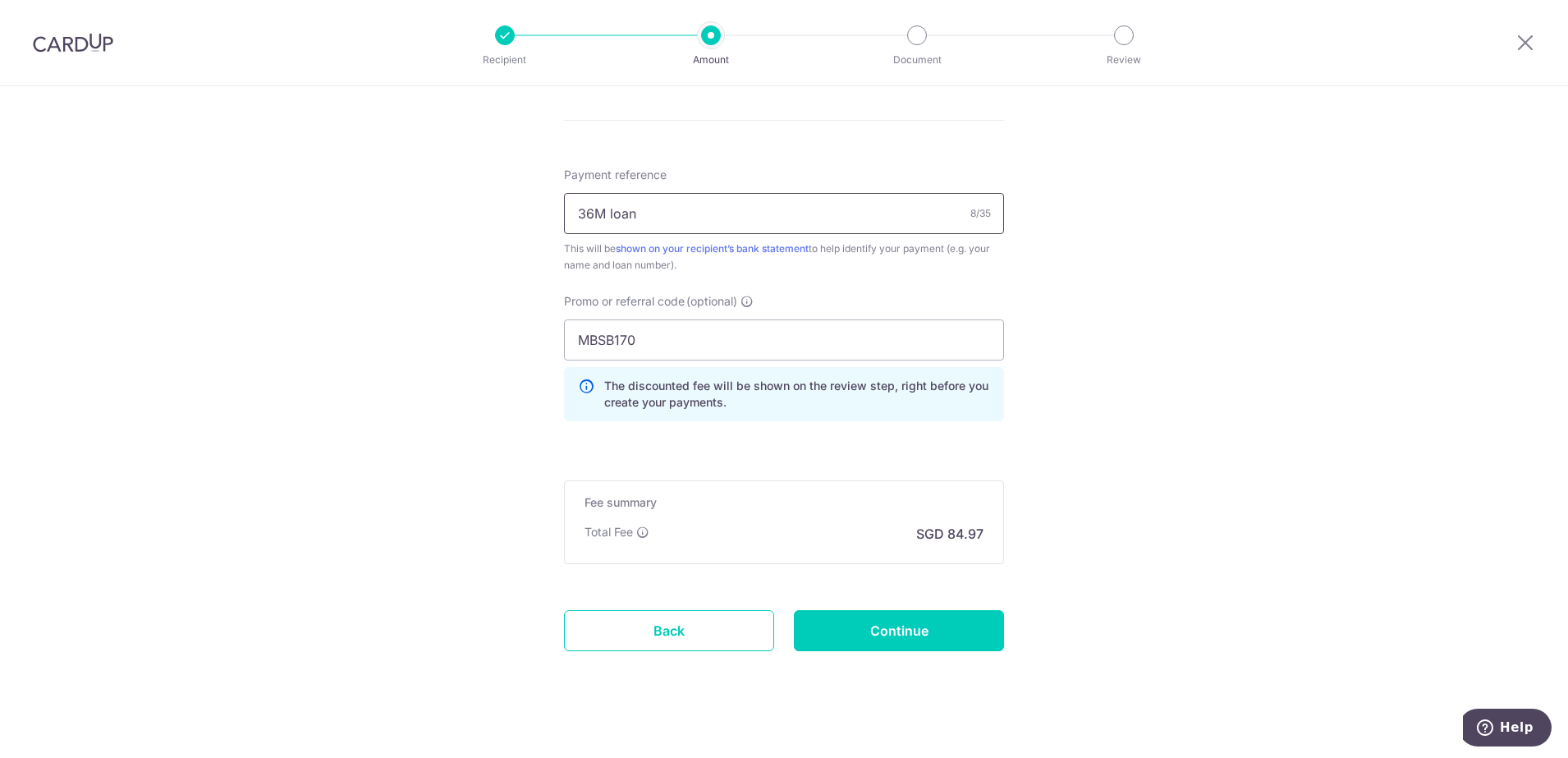
scroll to position [972, 0]
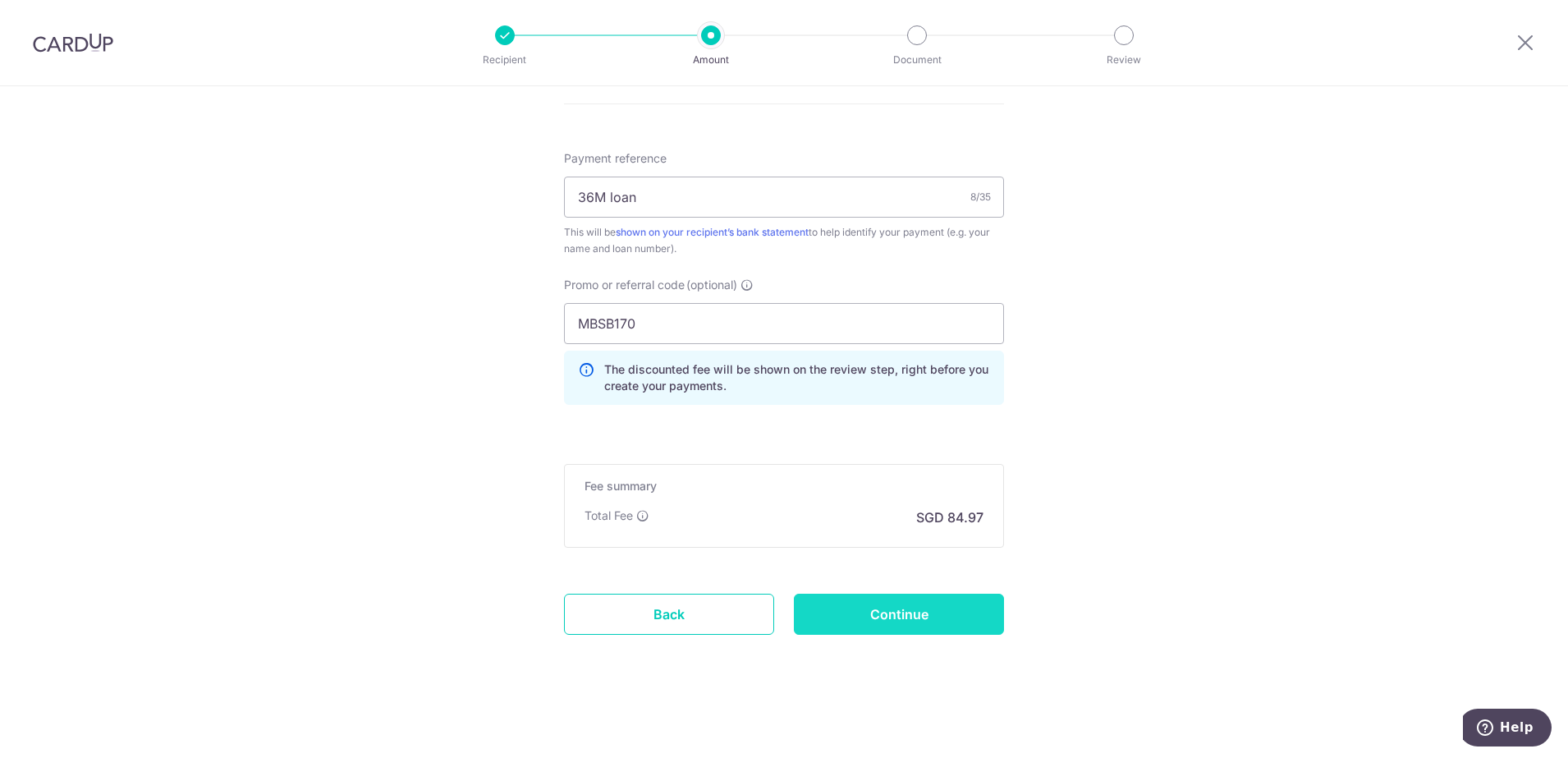
click at [909, 618] on input "Continue" at bounding box center [899, 615] width 210 height 41
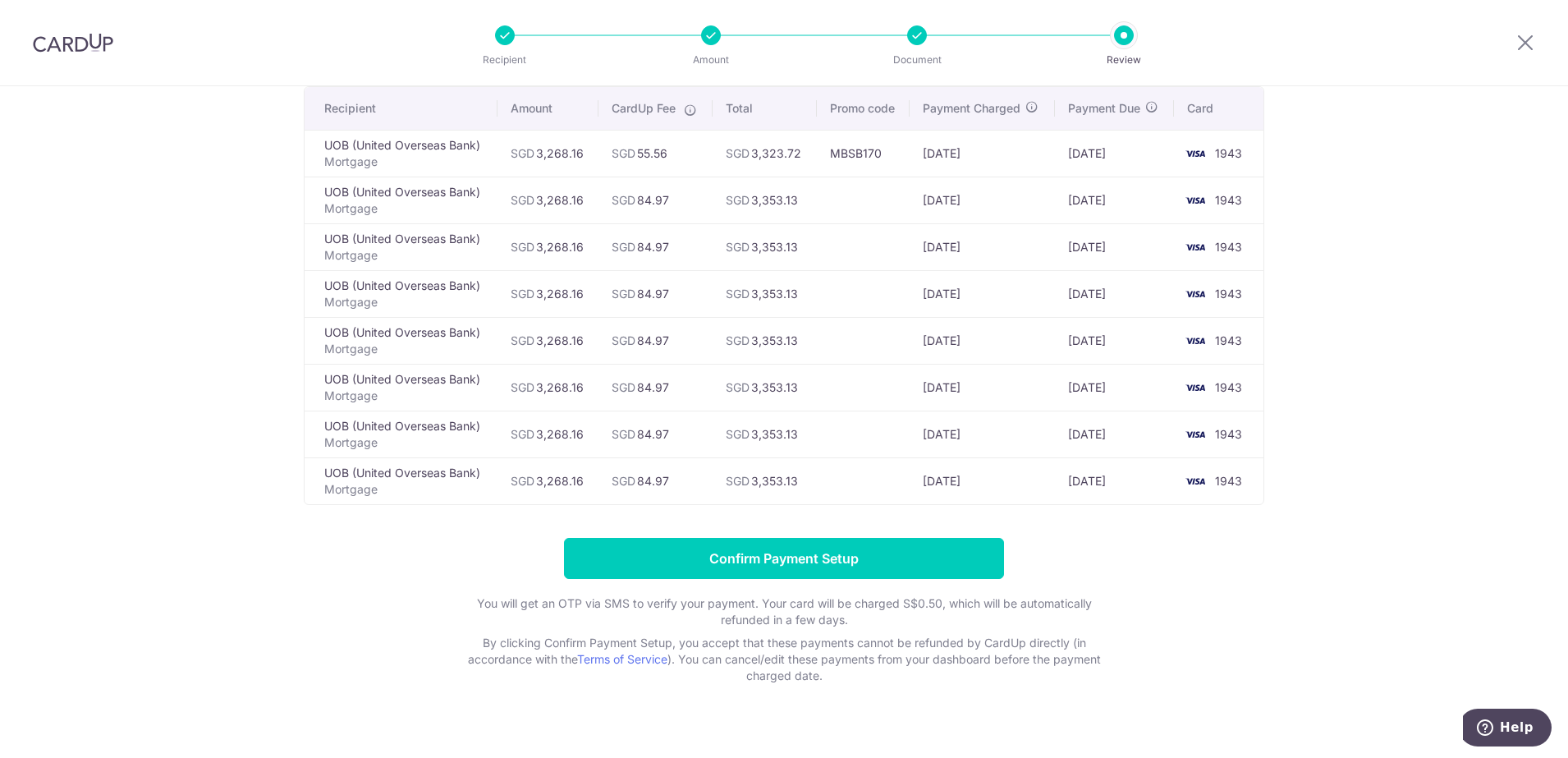
scroll to position [148, 0]
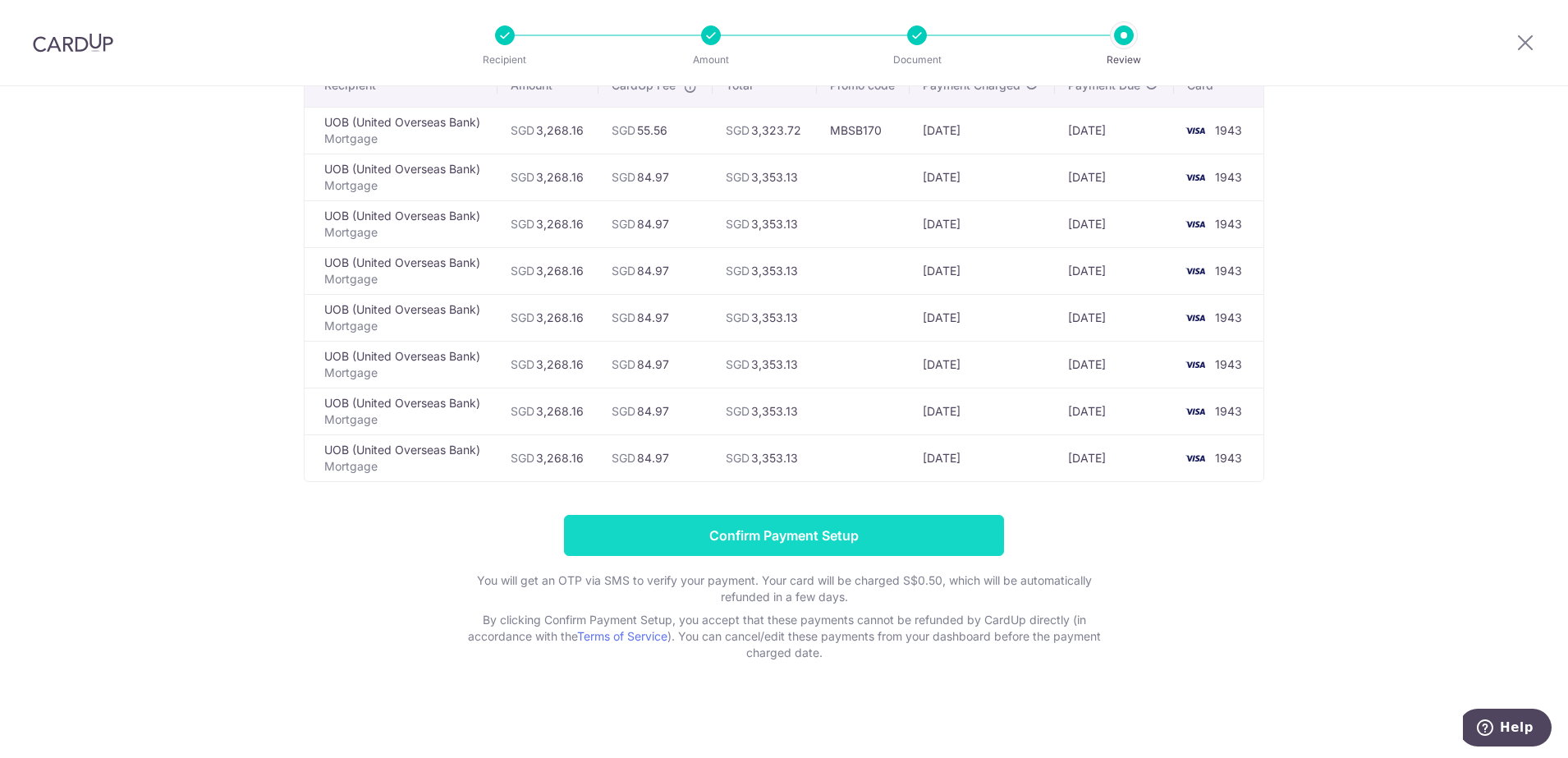
click at [679, 537] on input "Confirm Payment Setup" at bounding box center [784, 536] width 440 height 41
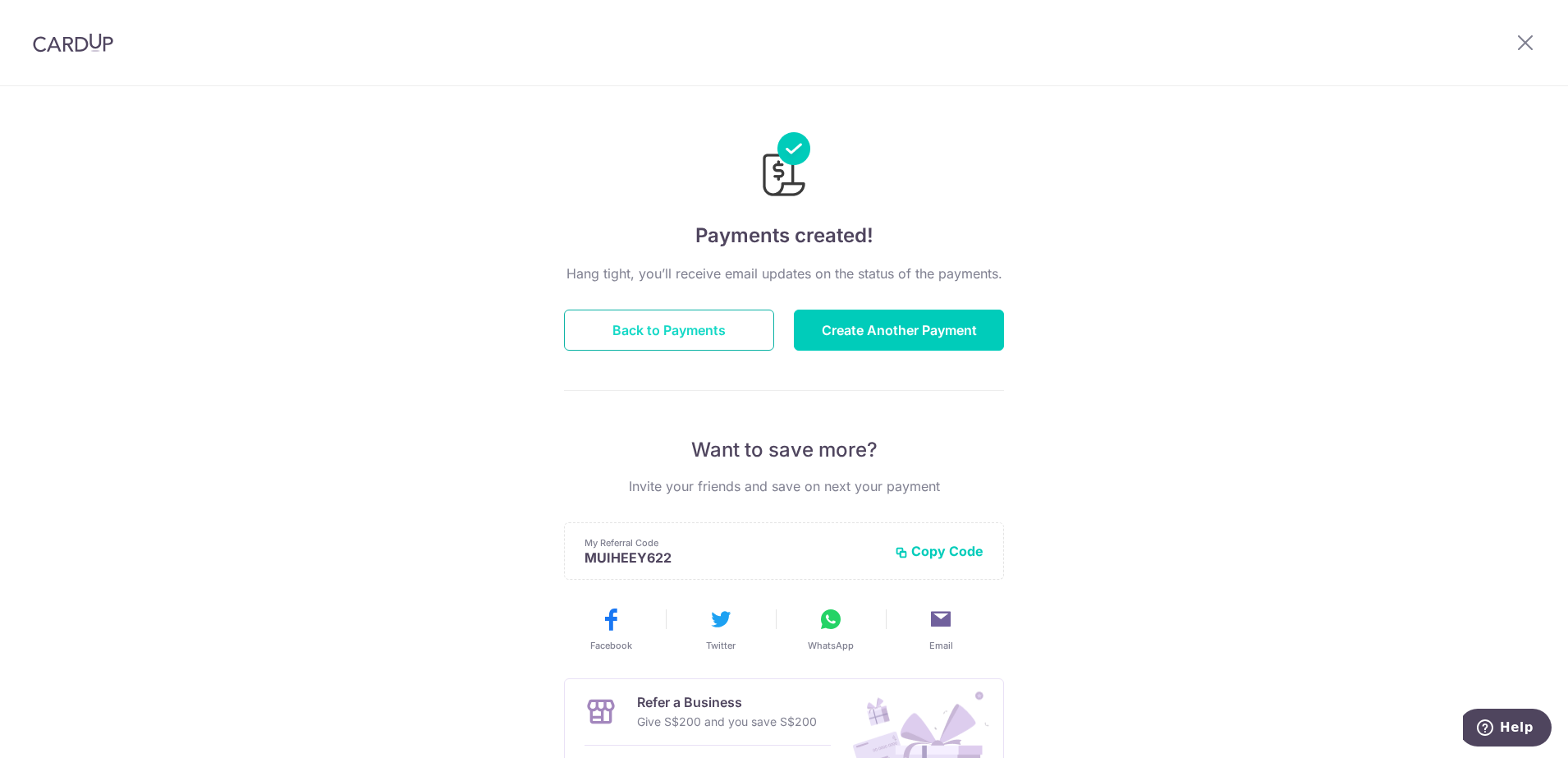
click at [671, 326] on button "Back to Payments" at bounding box center [669, 331] width 210 height 41
